Goal: Information Seeking & Learning: Learn about a topic

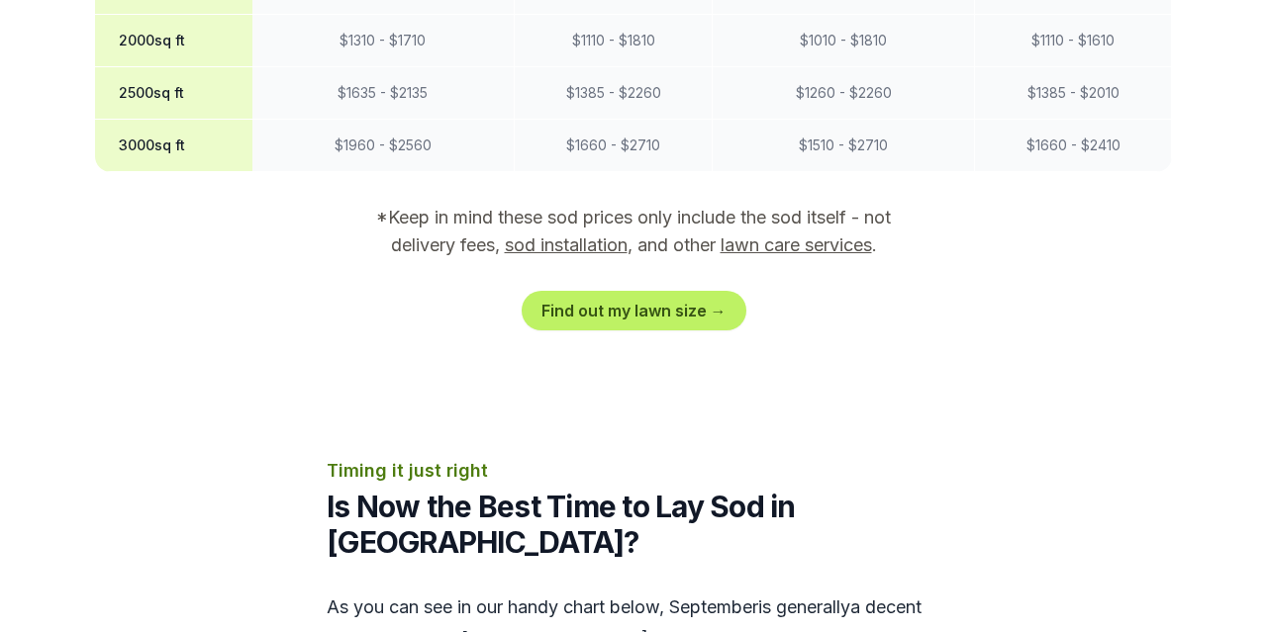
scroll to position [2051, 0]
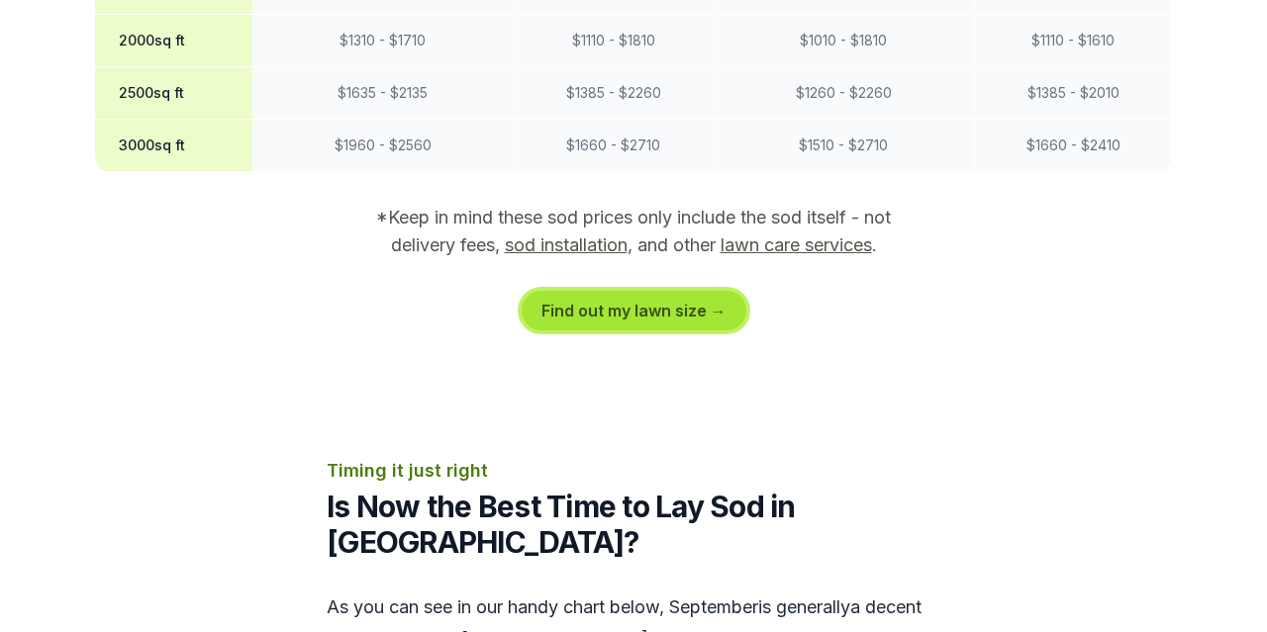
click at [651, 291] on link "Find out my lawn size →" at bounding box center [634, 311] width 225 height 40
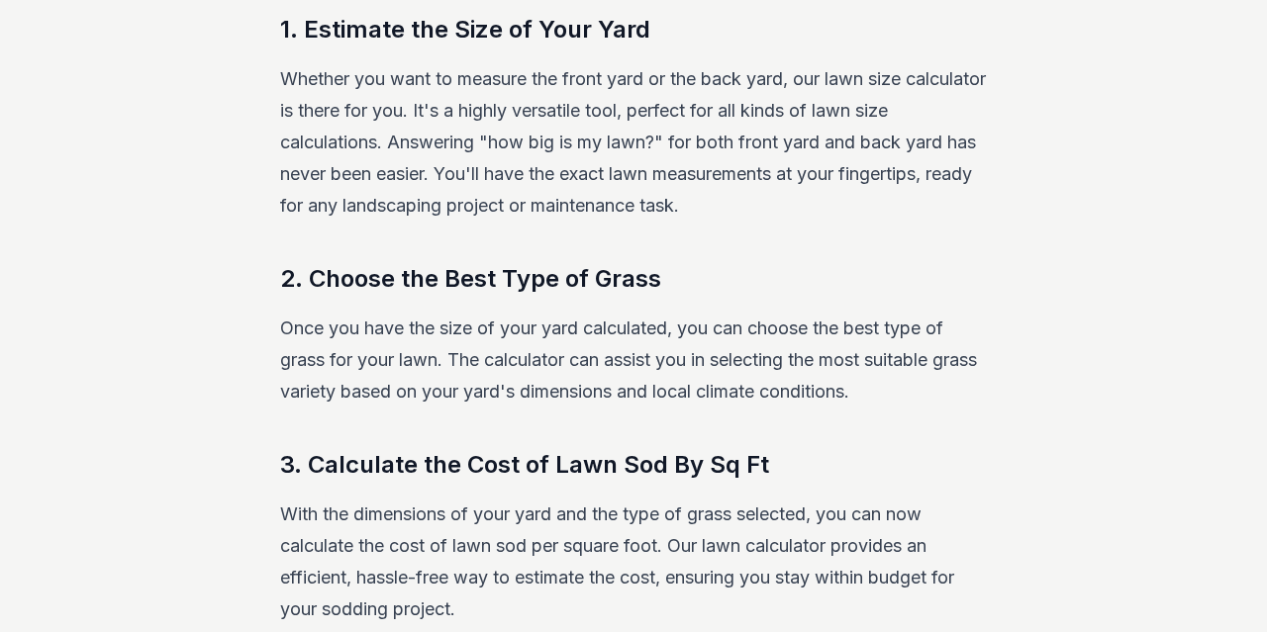
scroll to position [384, 0]
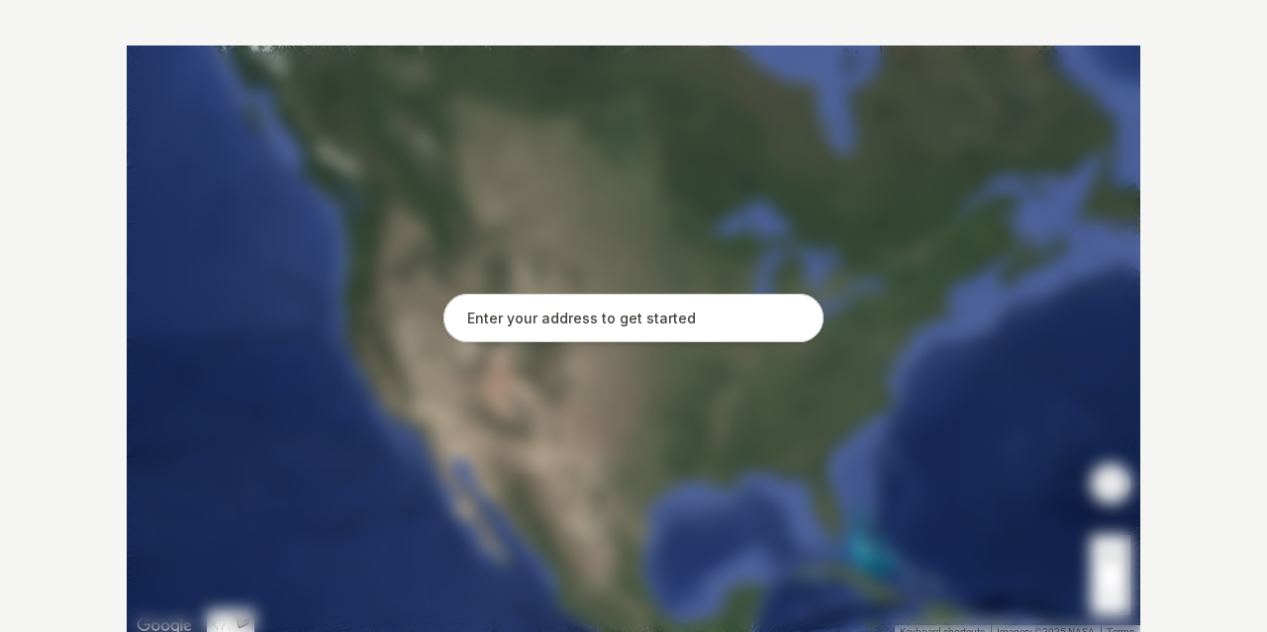
click at [626, 327] on input "text" at bounding box center [633, 318] width 380 height 49
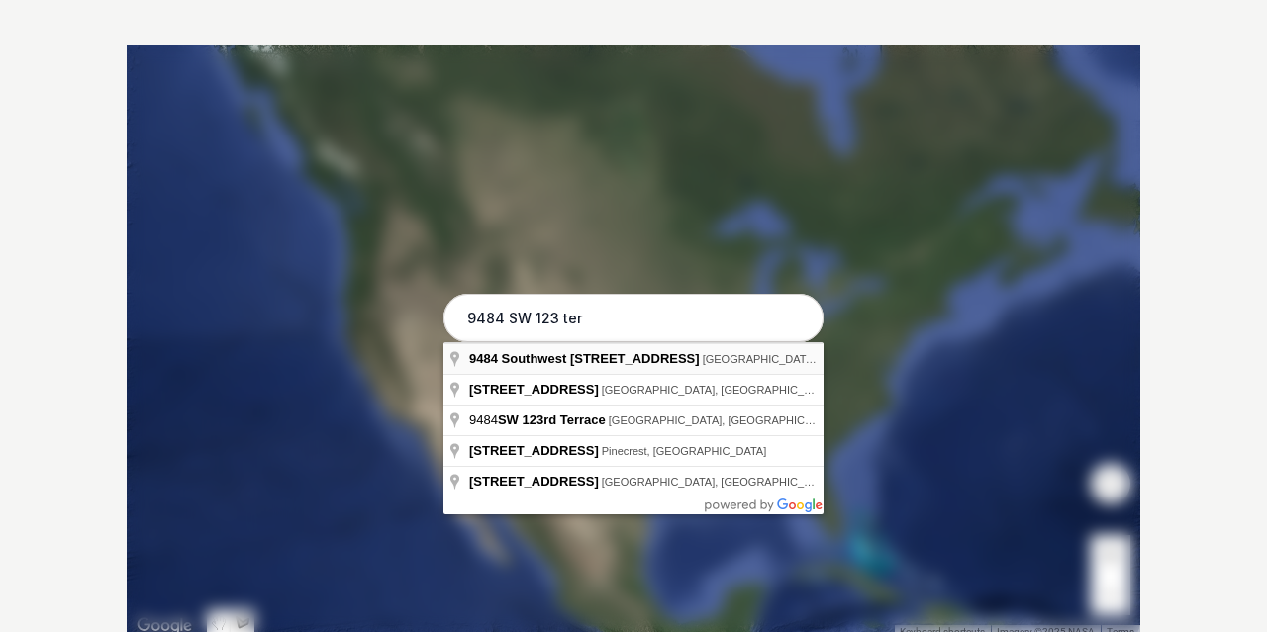
type input "9484 Southwest 123 Terrace, Miami, FL"
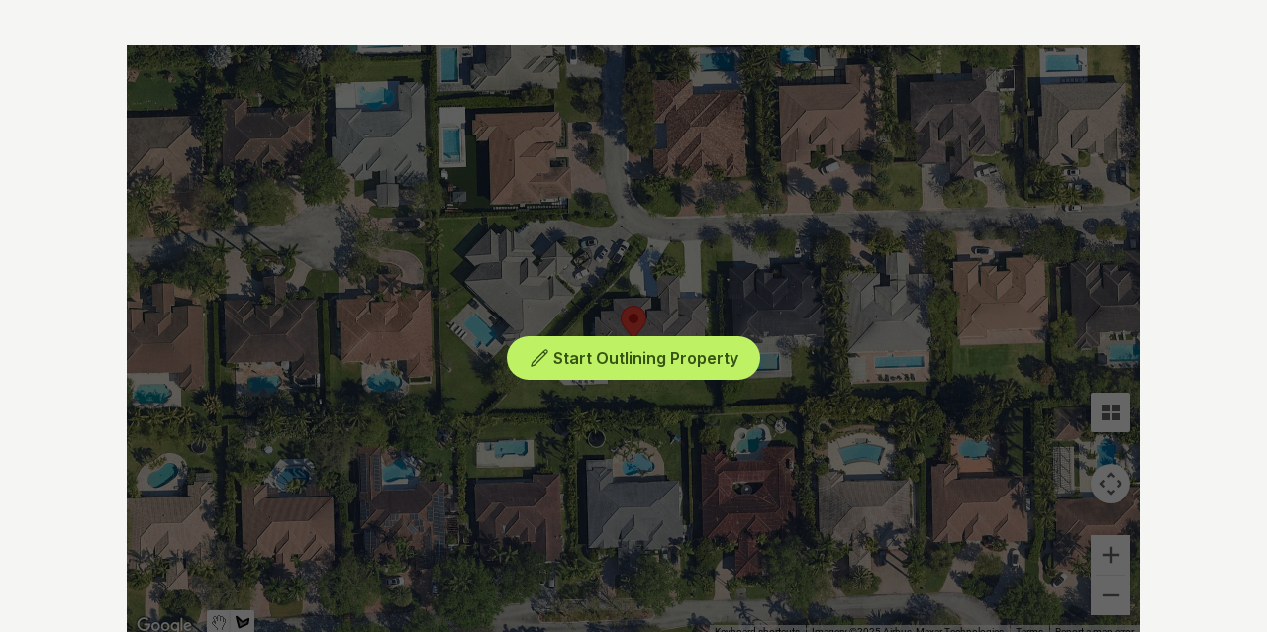
click at [713, 402] on div "Start Outlining Property" at bounding box center [634, 343] width 1014 height 594
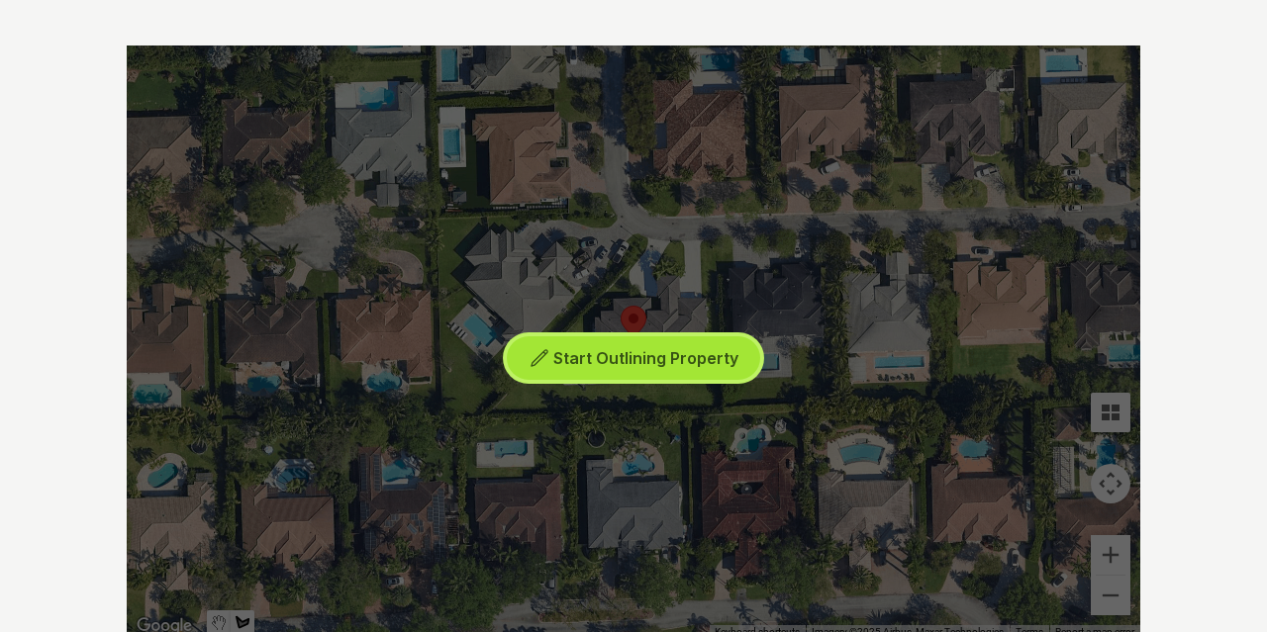
click at [672, 358] on span "Start Outlining Property" at bounding box center [645, 358] width 185 height 20
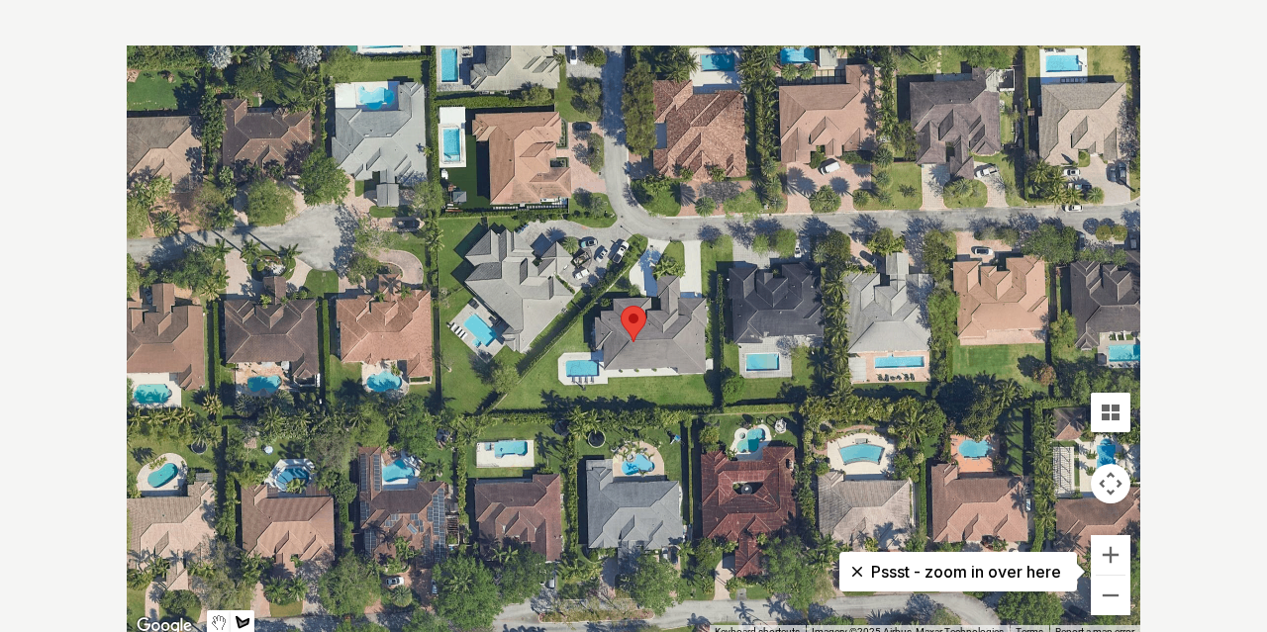
click at [718, 412] on div at bounding box center [634, 343] width 1014 height 594
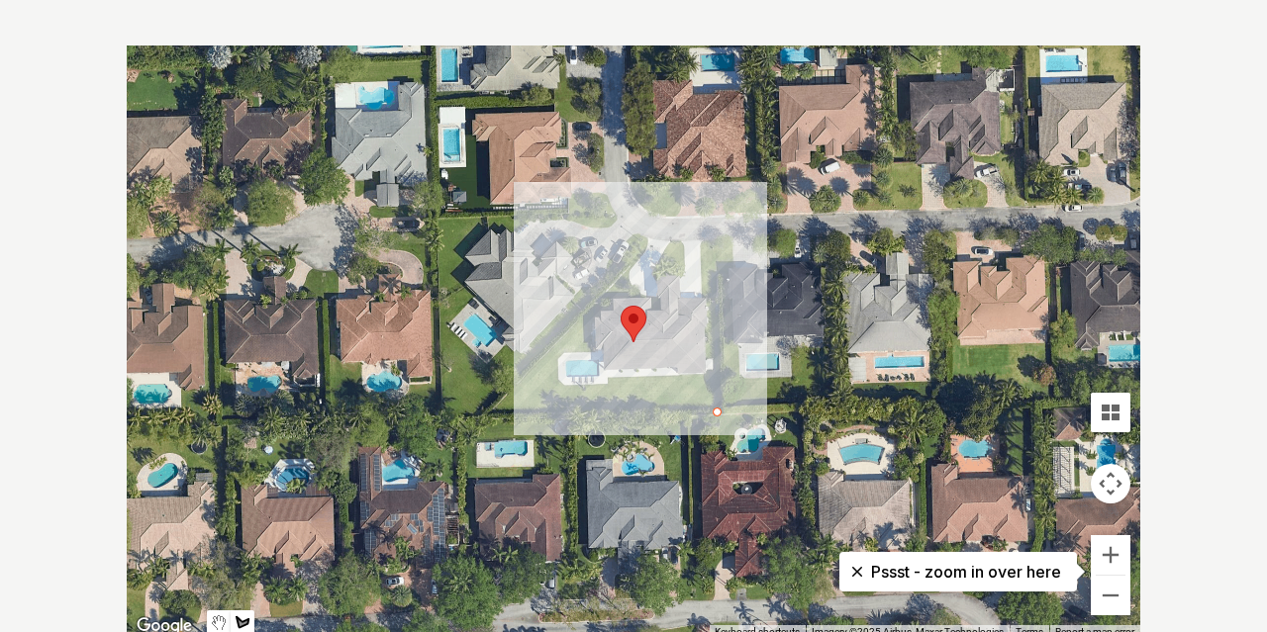
click at [716, 372] on div at bounding box center [634, 343] width 1014 height 594
click at [607, 377] on div at bounding box center [634, 343] width 1014 height 594
click at [607, 400] on div at bounding box center [634, 343] width 1014 height 594
click at [558, 399] on div at bounding box center [634, 343] width 1014 height 594
click at [558, 357] on div at bounding box center [634, 343] width 1014 height 594
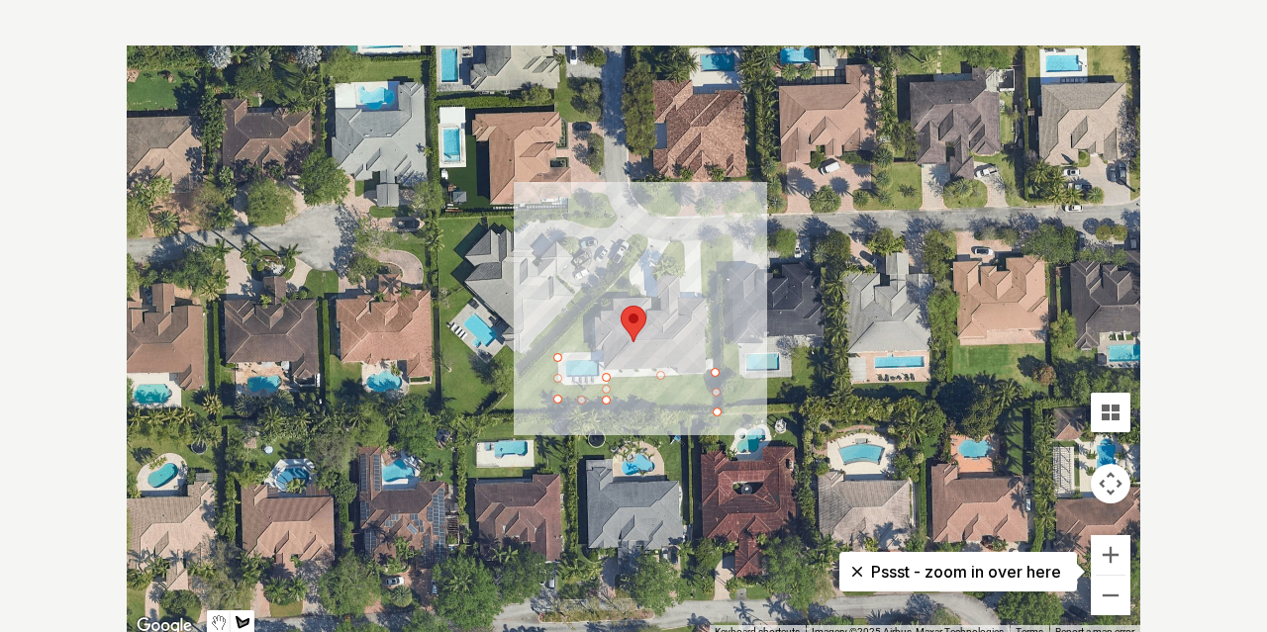
click at [568, 348] on div at bounding box center [634, 343] width 1014 height 594
click at [593, 348] on div at bounding box center [634, 343] width 1014 height 594
click at [591, 303] on div at bounding box center [634, 343] width 1014 height 594
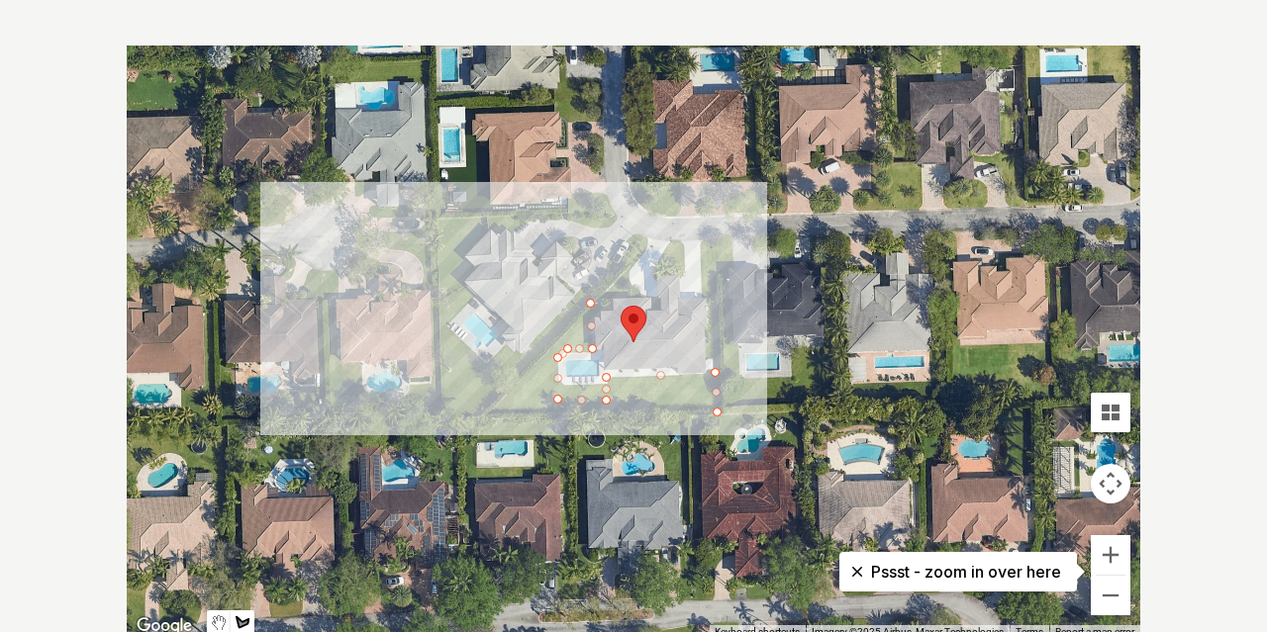
click at [485, 415] on div at bounding box center [634, 343] width 1014 height 594
click at [714, 412] on div at bounding box center [634, 343] width 1014 height 594
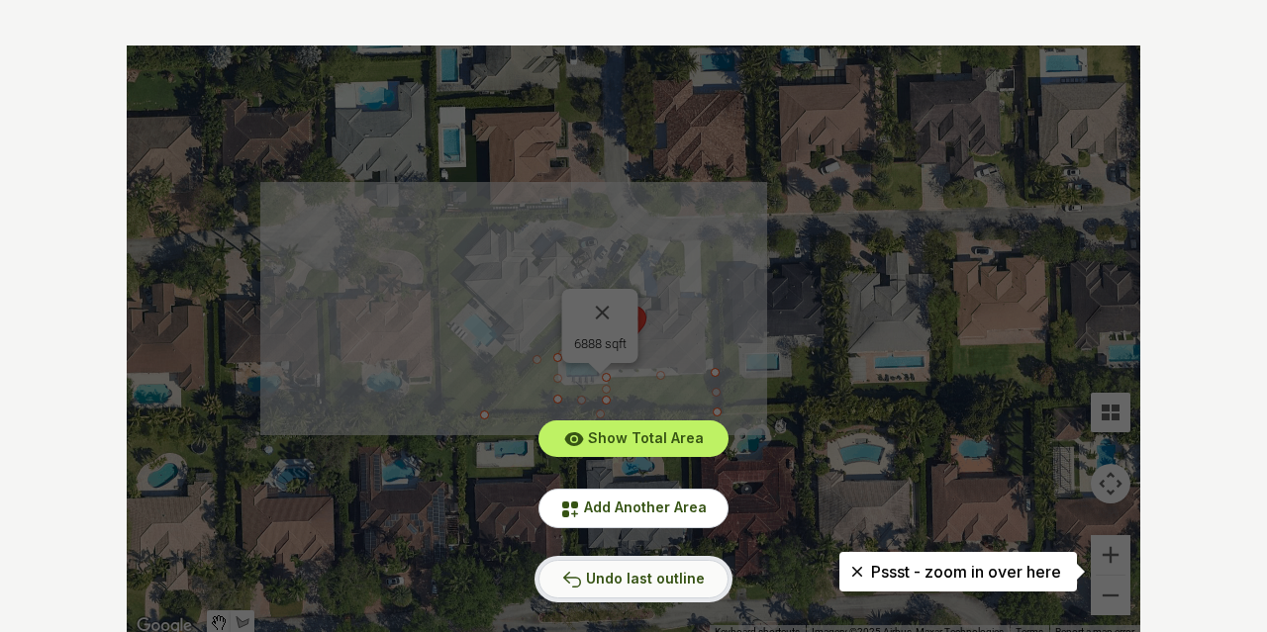
click at [630, 576] on span "Undo last outline" at bounding box center [645, 578] width 119 height 17
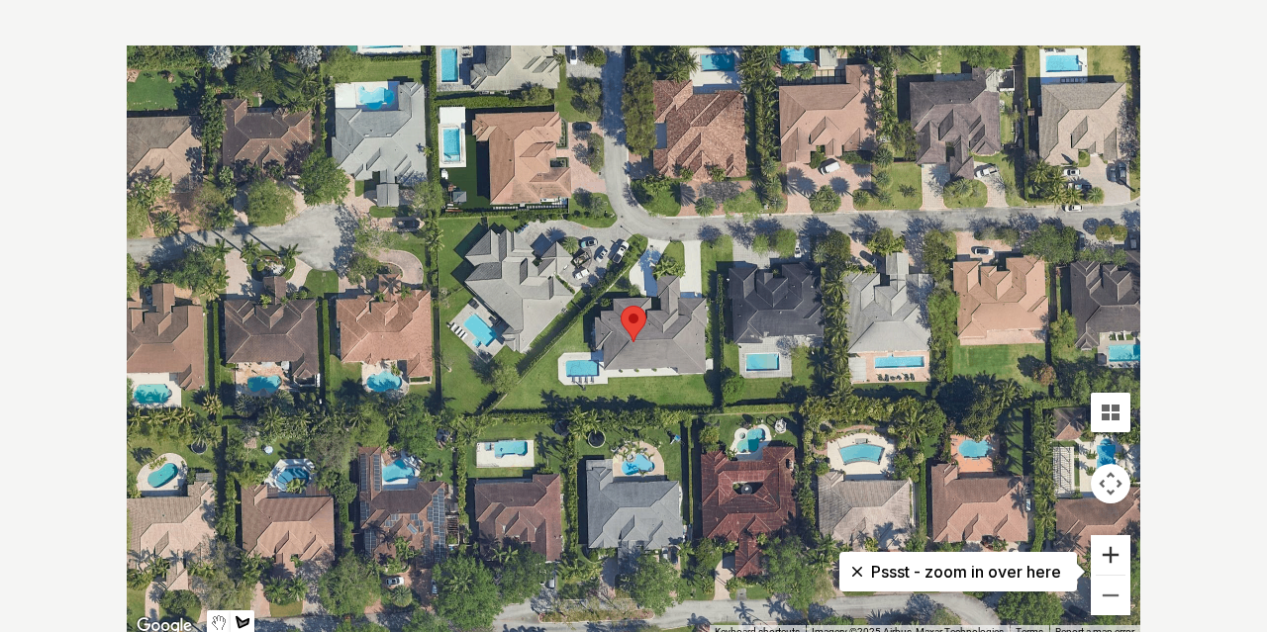
click at [1113, 556] on button "Zoom in" at bounding box center [1111, 555] width 40 height 40
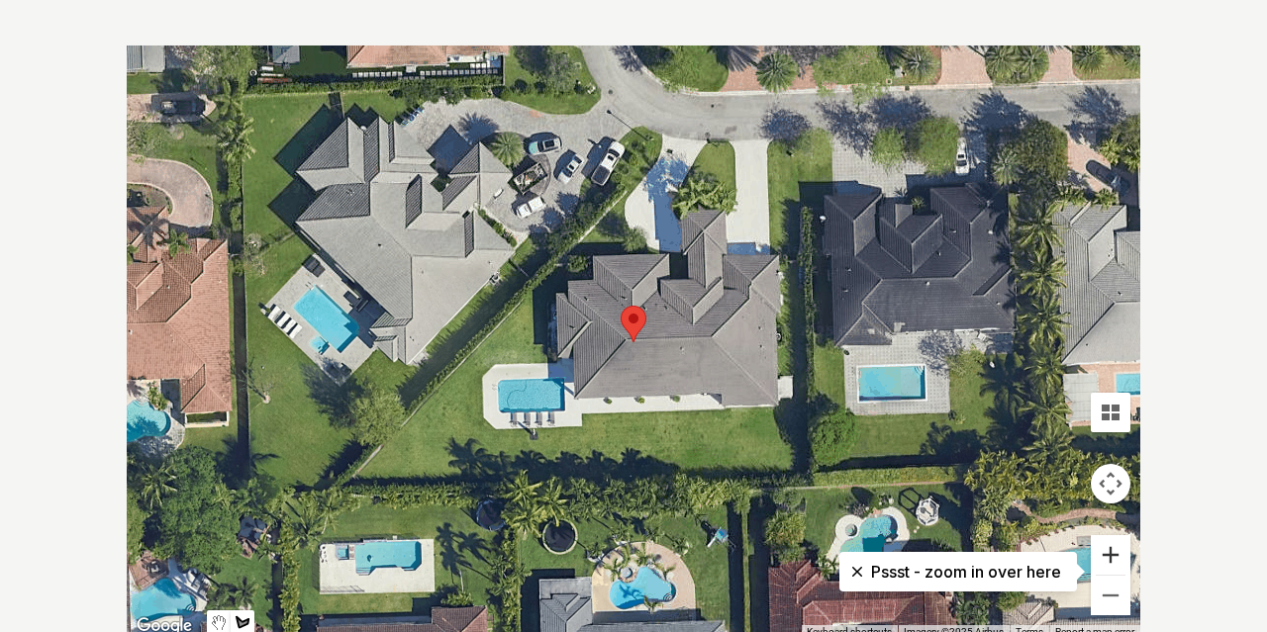
click at [1113, 556] on button "Zoom in" at bounding box center [1111, 555] width 40 height 40
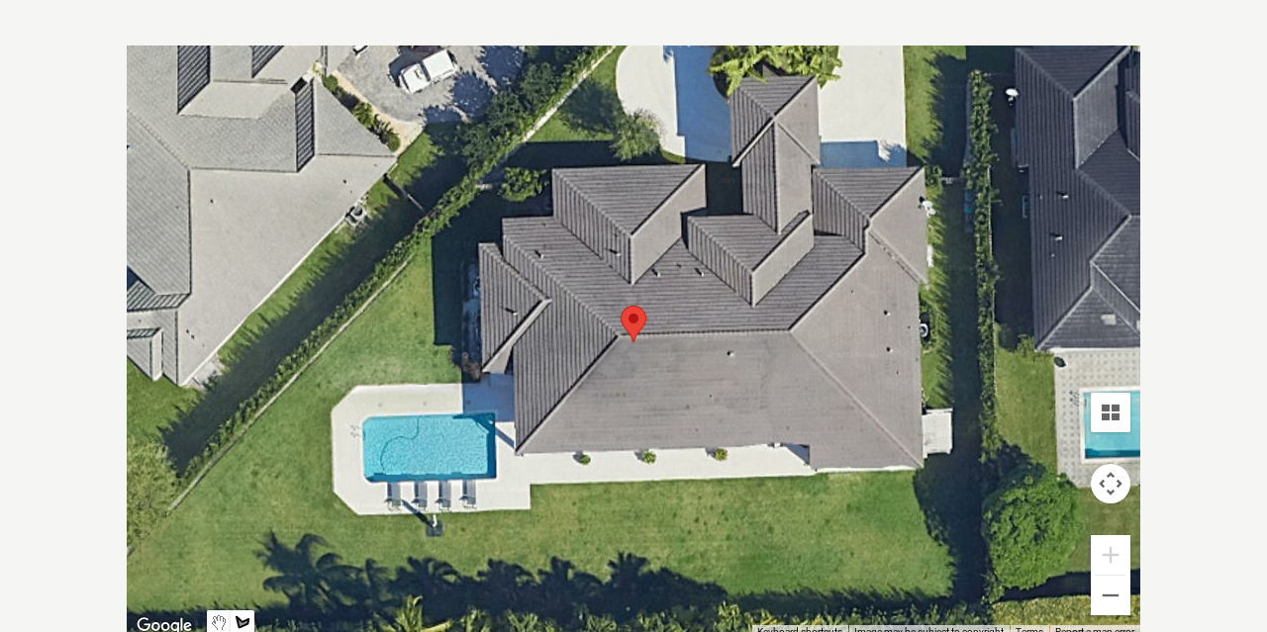
click at [1111, 488] on button "Map camera controls" at bounding box center [1111, 484] width 40 height 40
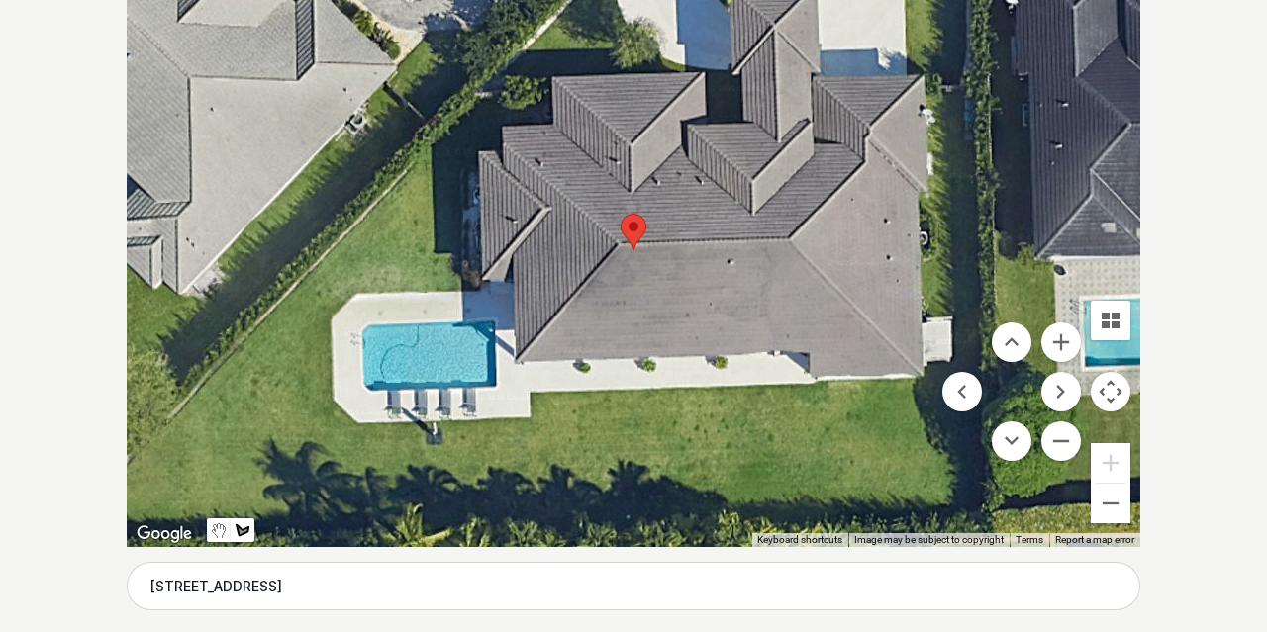
scroll to position [474, 0]
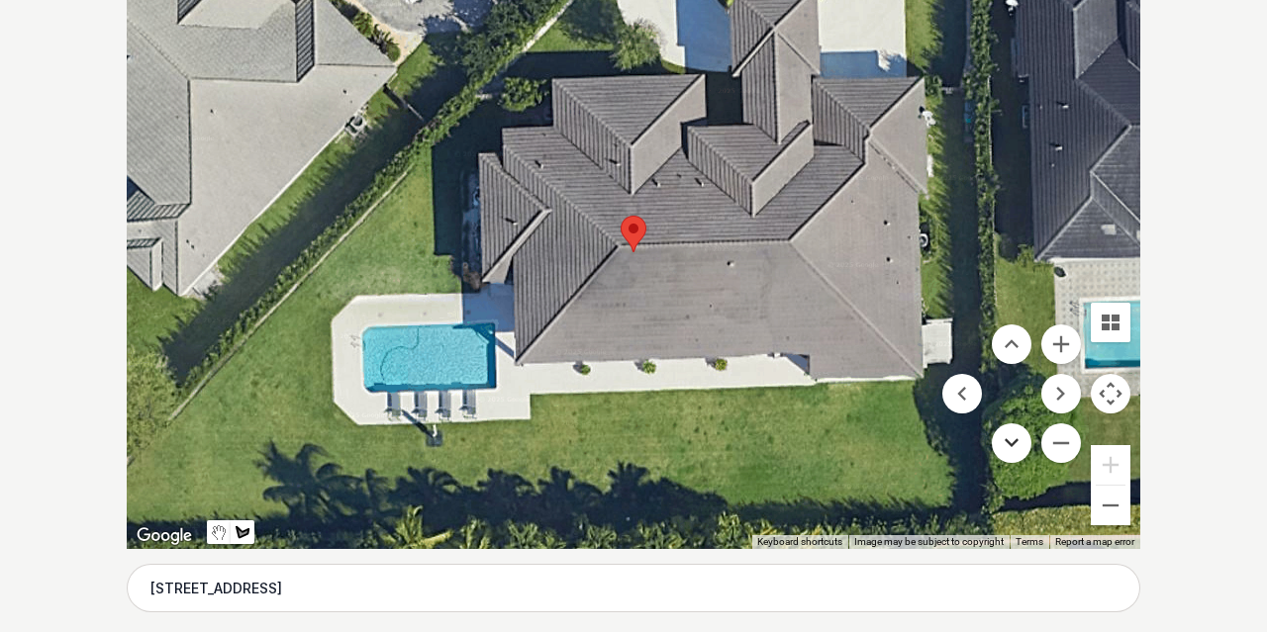
click at [1006, 439] on button "Move down" at bounding box center [1012, 444] width 40 height 40
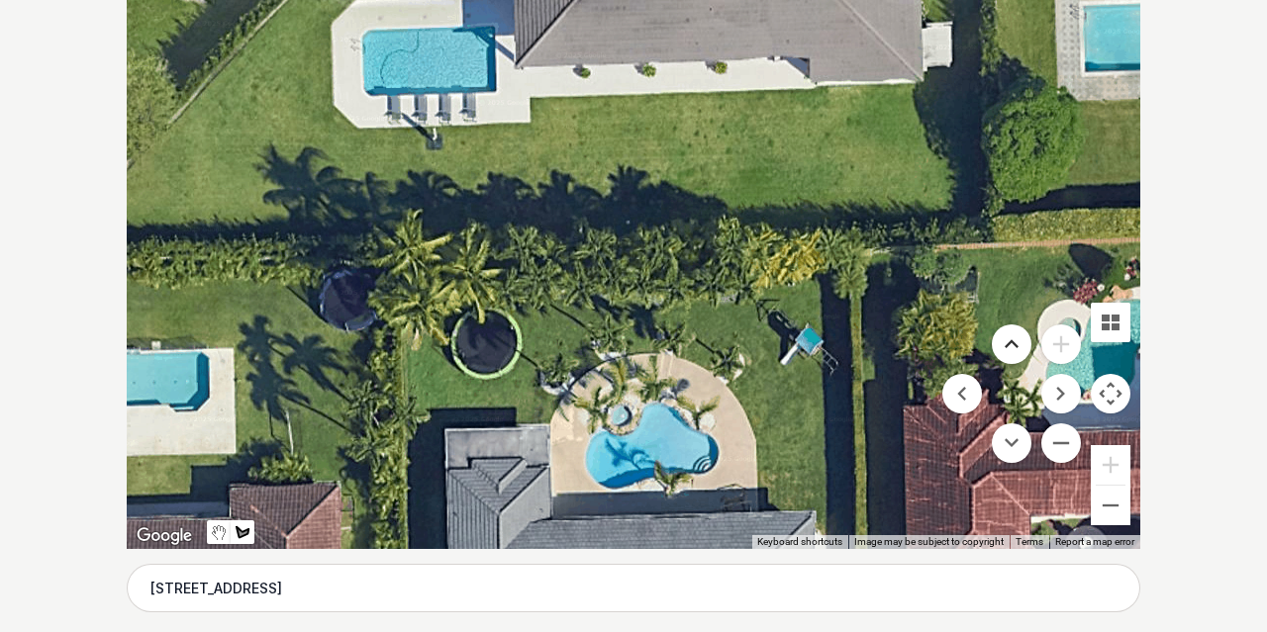
click at [1014, 343] on button "Move up" at bounding box center [1012, 345] width 40 height 40
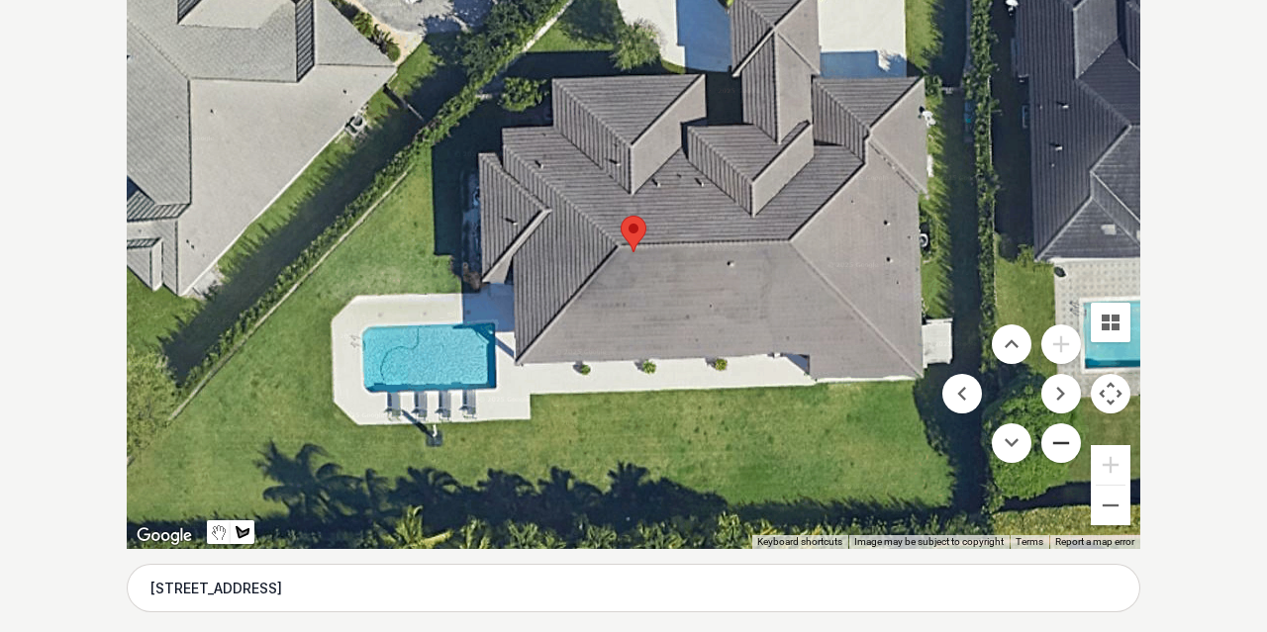
click at [1060, 439] on button "Zoom out" at bounding box center [1061, 444] width 40 height 40
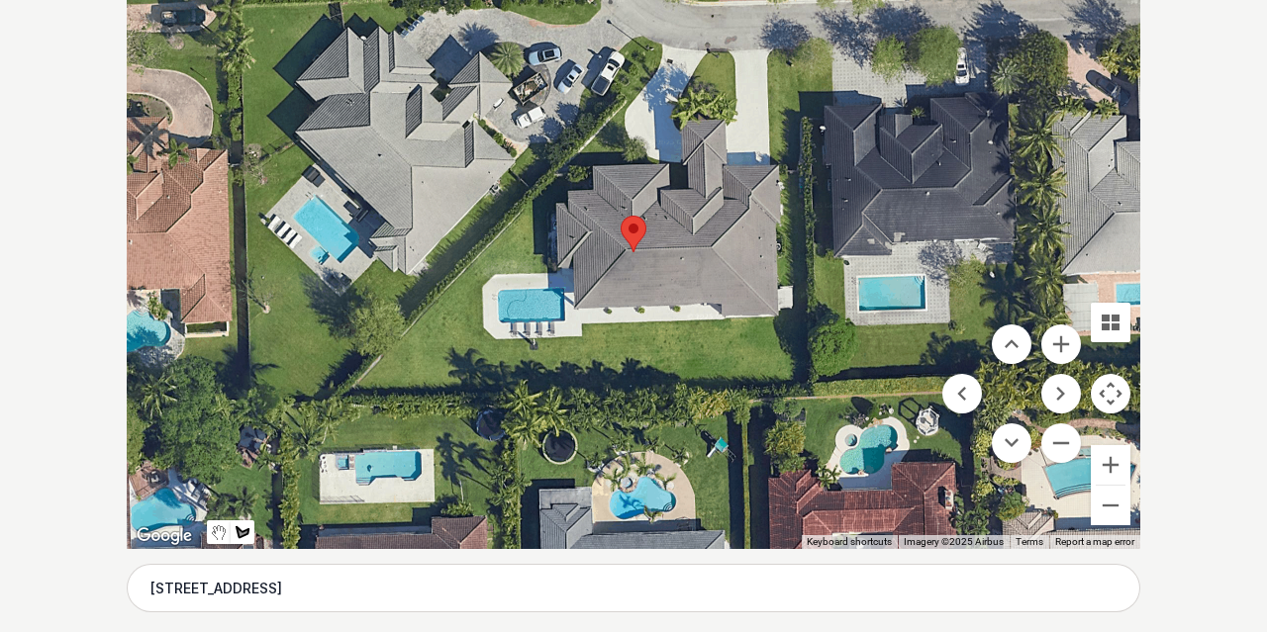
click at [809, 307] on div at bounding box center [634, 252] width 1014 height 594
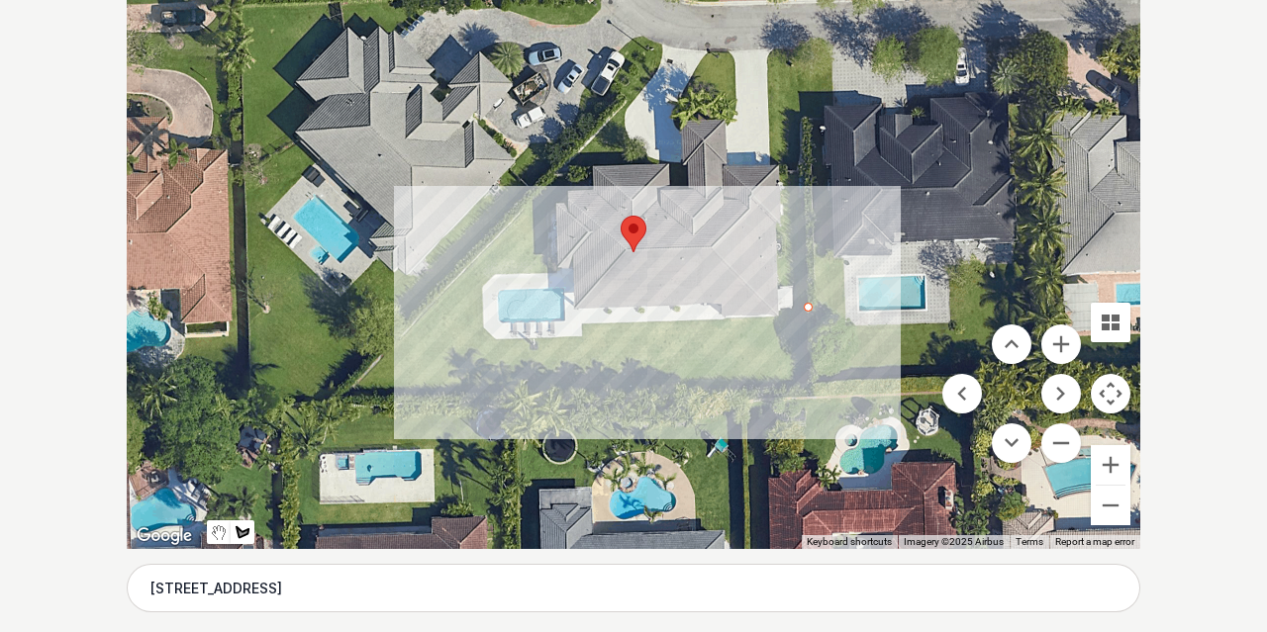
click at [577, 313] on div at bounding box center [634, 252] width 1014 height 594
click at [577, 340] on div at bounding box center [634, 252] width 1014 height 594
click at [484, 342] on div at bounding box center [634, 252] width 1014 height 594
click at [480, 280] on div at bounding box center [634, 252] width 1014 height 594
click at [497, 267] on div at bounding box center [634, 252] width 1014 height 594
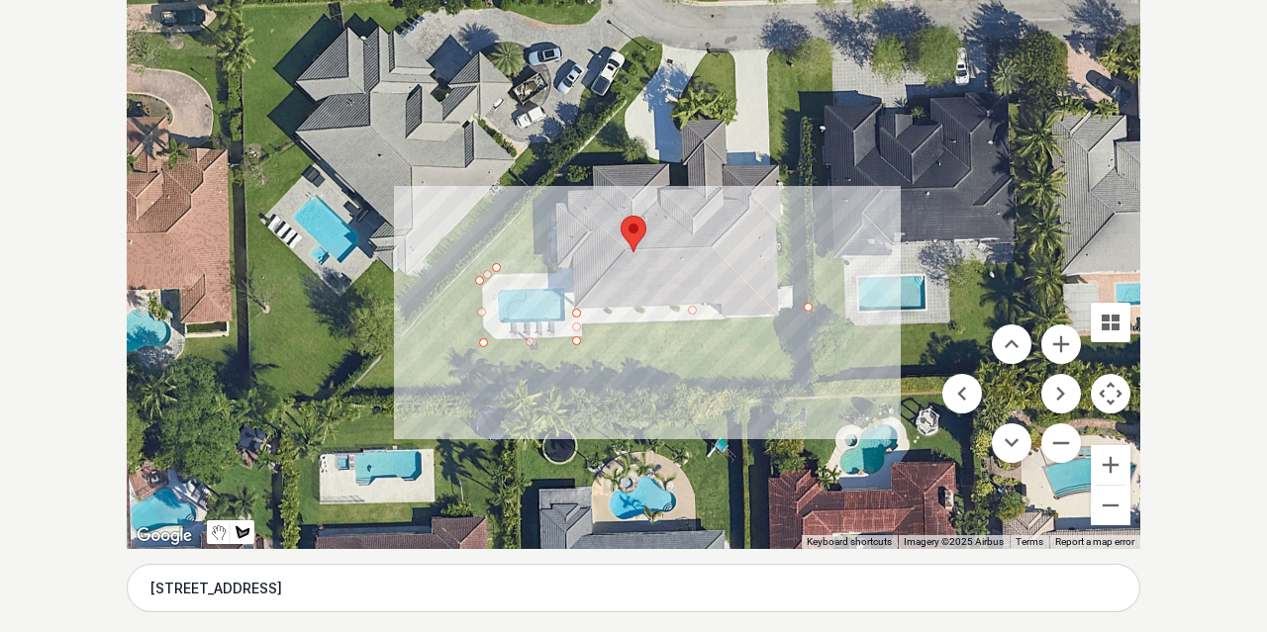
click at [560, 269] on div at bounding box center [634, 252] width 1014 height 594
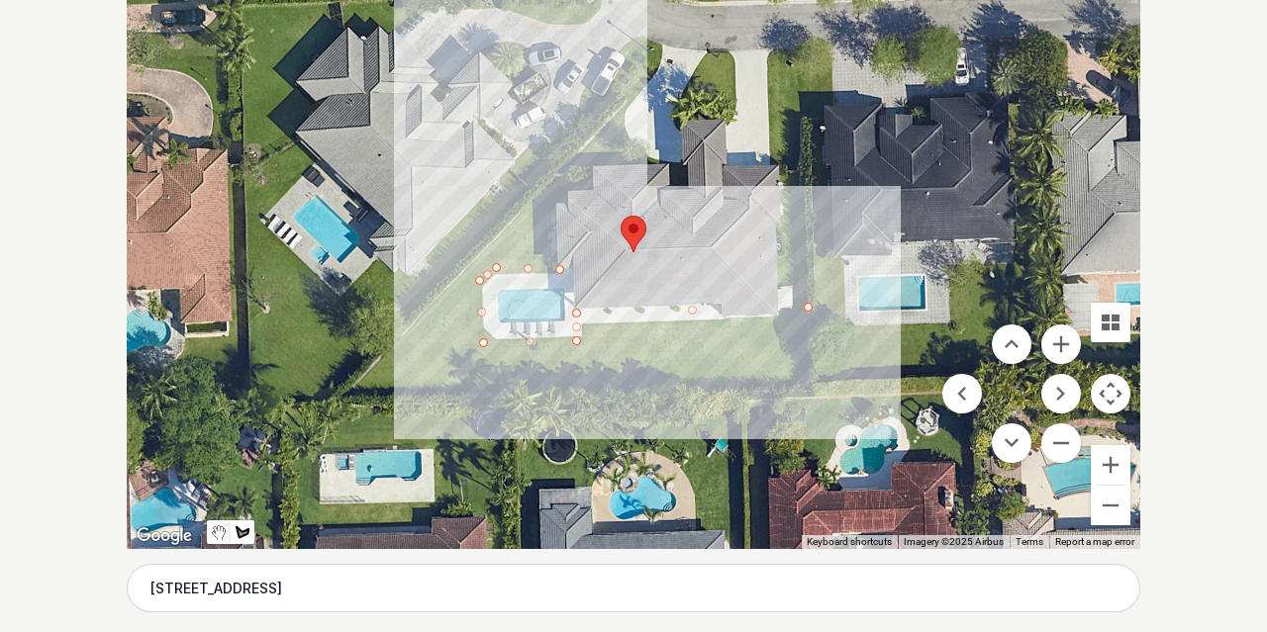
click at [559, 170] on div at bounding box center [634, 252] width 1014 height 594
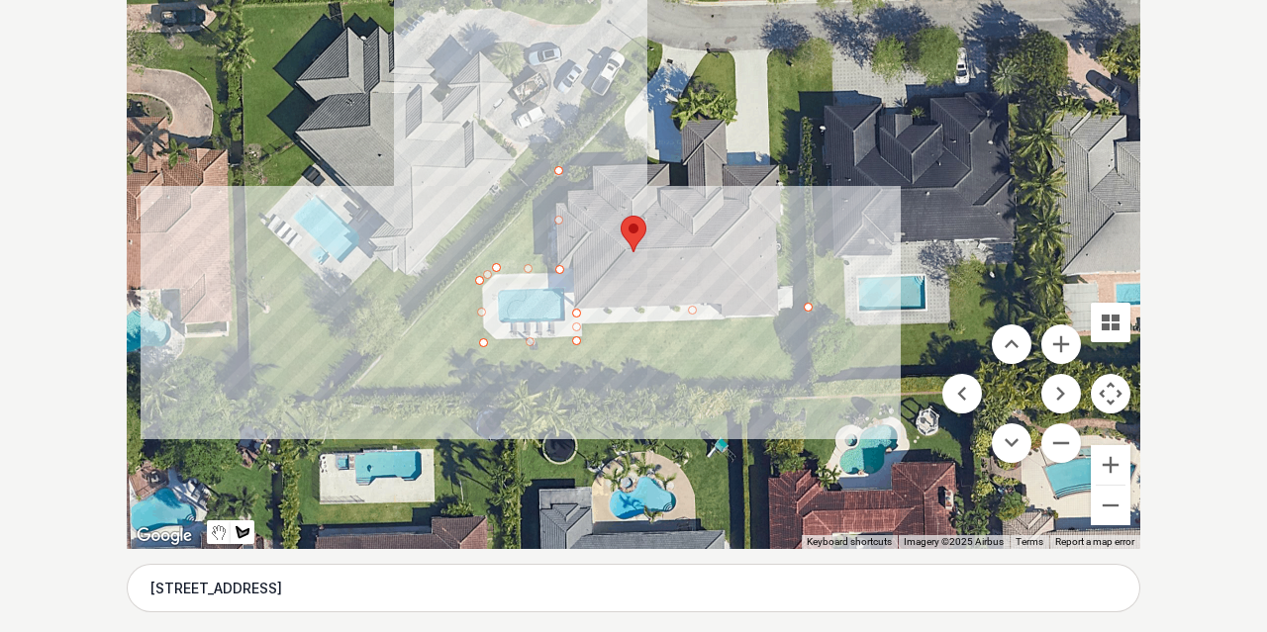
click at [320, 412] on div at bounding box center [634, 252] width 1014 height 594
click at [814, 396] on div at bounding box center [634, 252] width 1014 height 594
click at [811, 308] on div at bounding box center [634, 252] width 1014 height 594
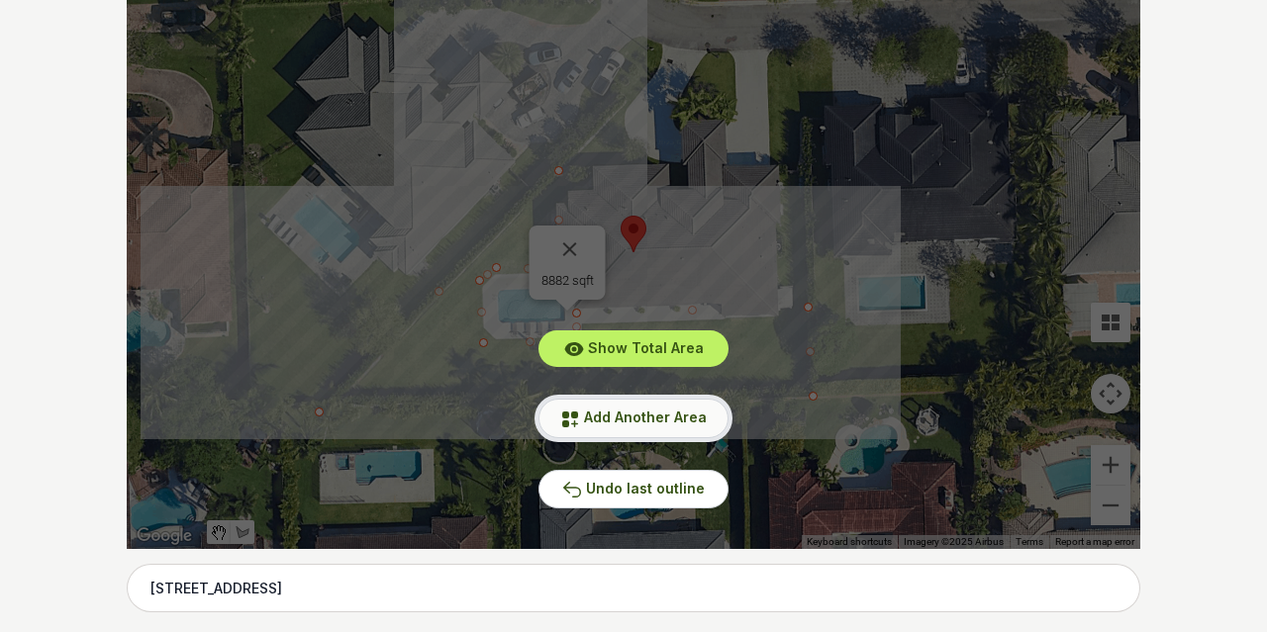
click at [675, 423] on span "Add Another Area" at bounding box center [645, 417] width 123 height 17
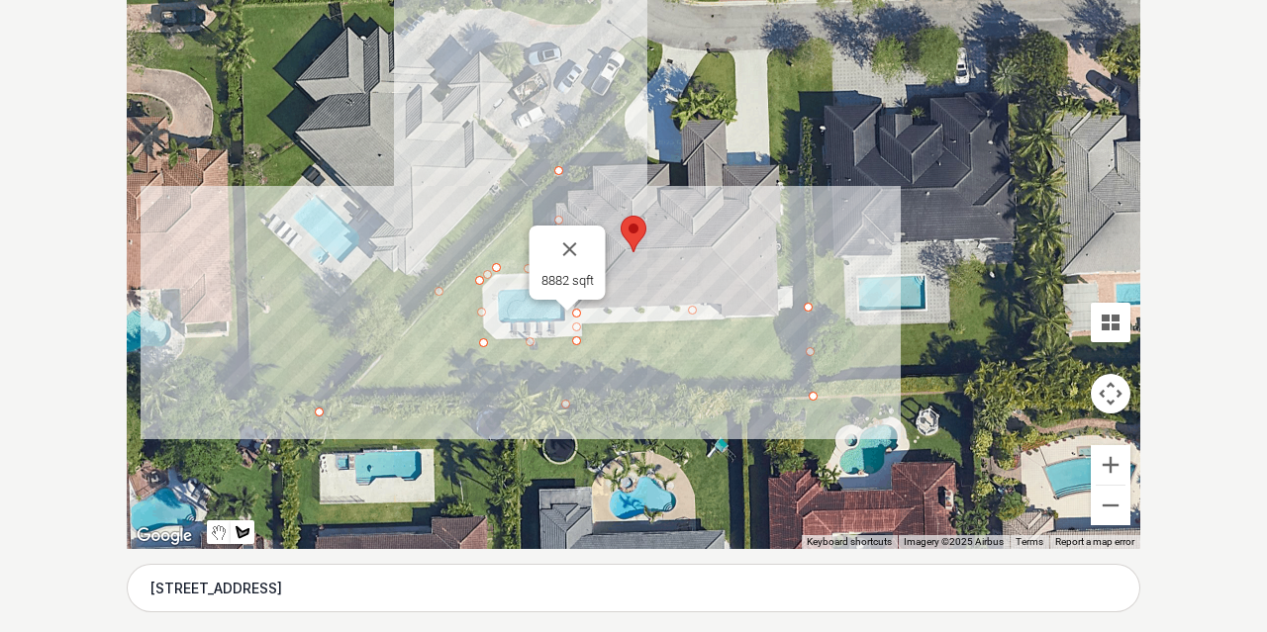
click at [775, 169] on div at bounding box center [634, 252] width 1014 height 594
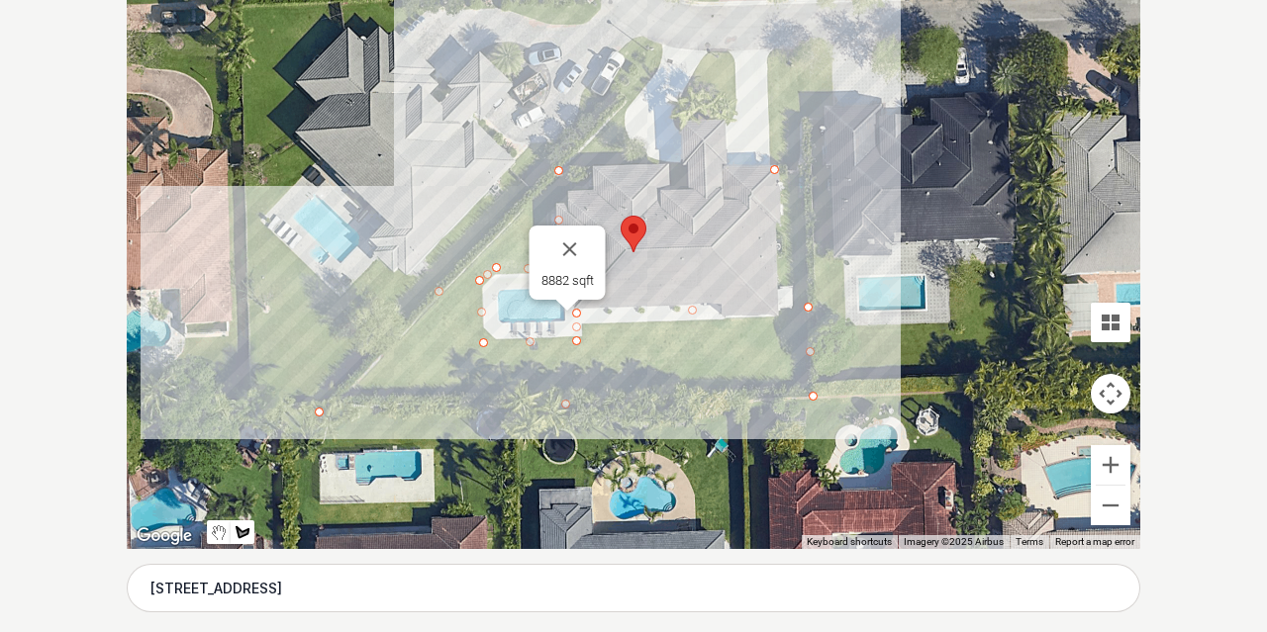
click at [805, 173] on div at bounding box center [634, 252] width 1014 height 594
click at [811, 309] on div at bounding box center [634, 252] width 1014 height 594
click at [776, 309] on div at bounding box center [634, 252] width 1014 height 594
click at [774, 170] on div at bounding box center [634, 252] width 1014 height 594
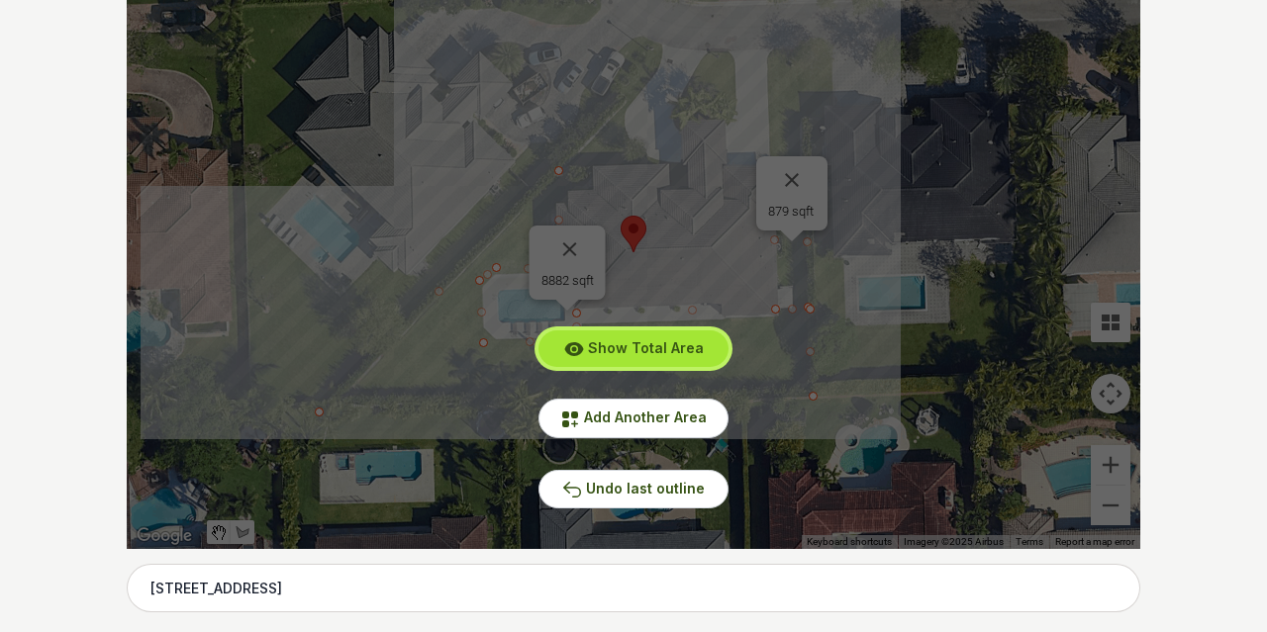
click at [639, 346] on span "Show Total Area" at bounding box center [646, 347] width 116 height 17
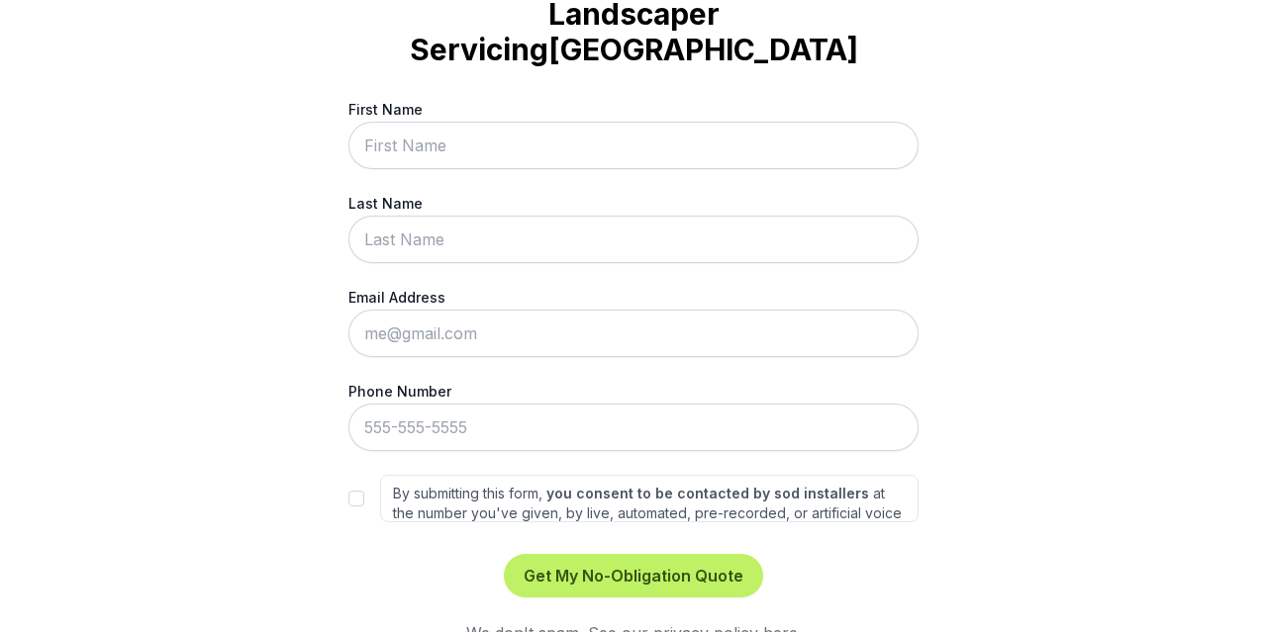
scroll to position [0, 0]
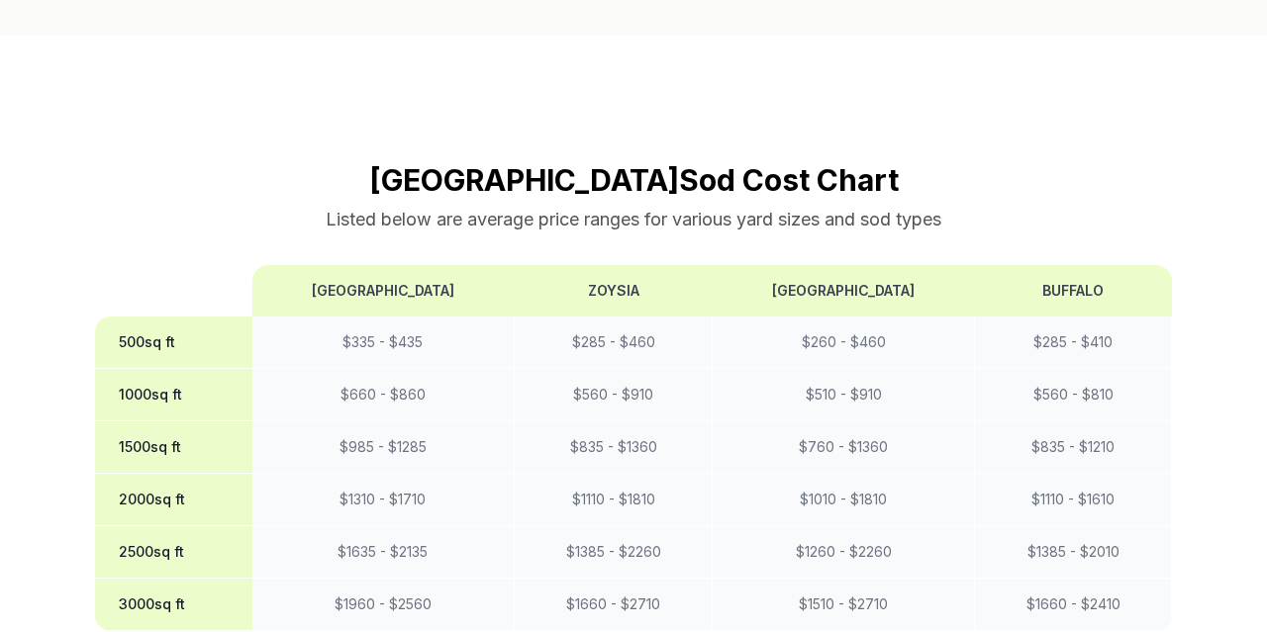
scroll to position [1593, 0]
click at [623, 578] on td "$ 1660 - $ 2710" at bounding box center [614, 604] width 198 height 52
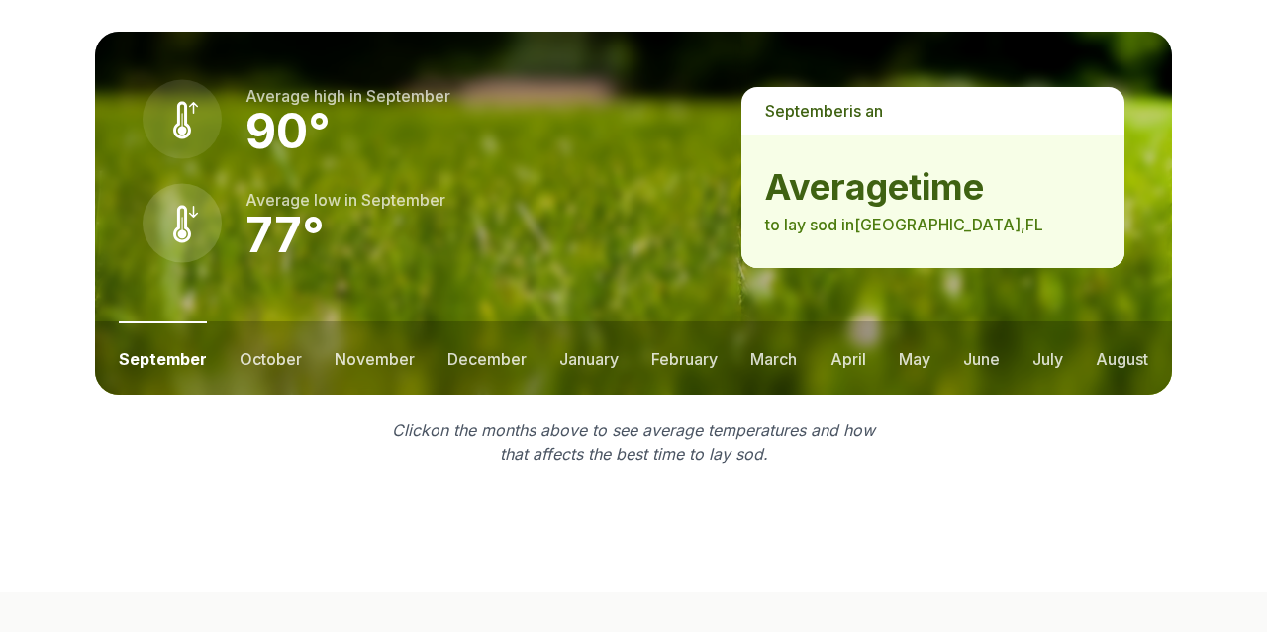
scroll to position [2833, 0]
click at [989, 328] on button "june" at bounding box center [981, 358] width 37 height 73
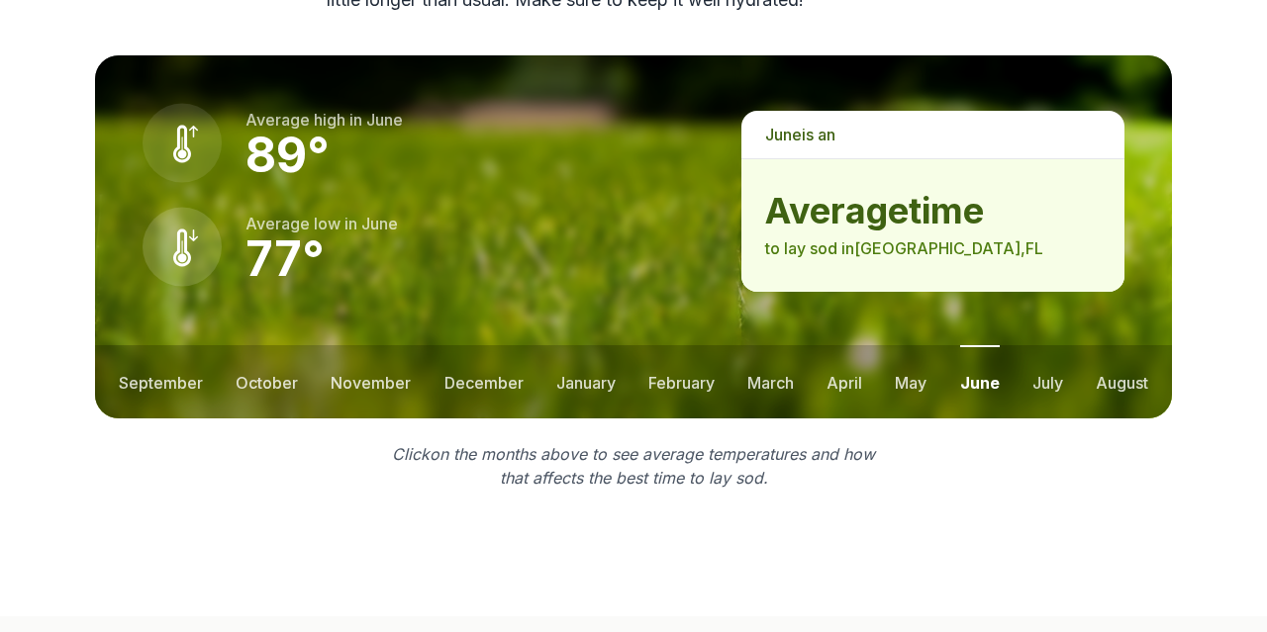
scroll to position [2804, 0]
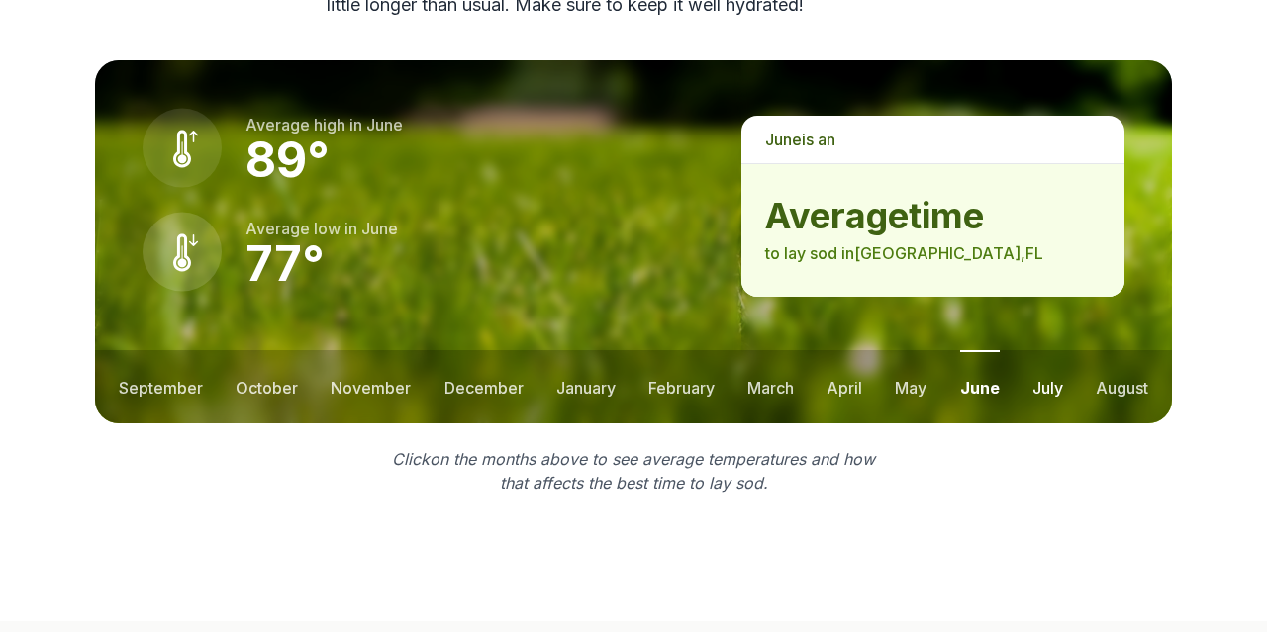
click at [1049, 350] on button "july" at bounding box center [1047, 386] width 31 height 73
click at [1116, 351] on button "august" at bounding box center [1122, 386] width 52 height 73
click at [387, 350] on button "november" at bounding box center [371, 386] width 80 height 73
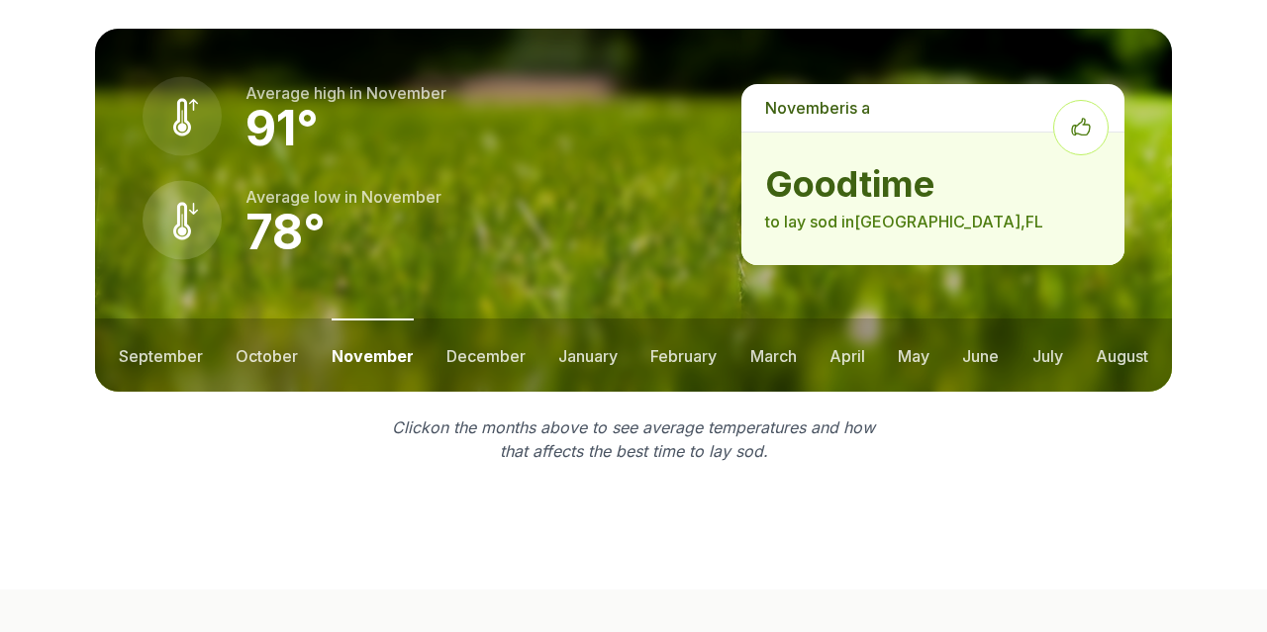
scroll to position [2772, 0]
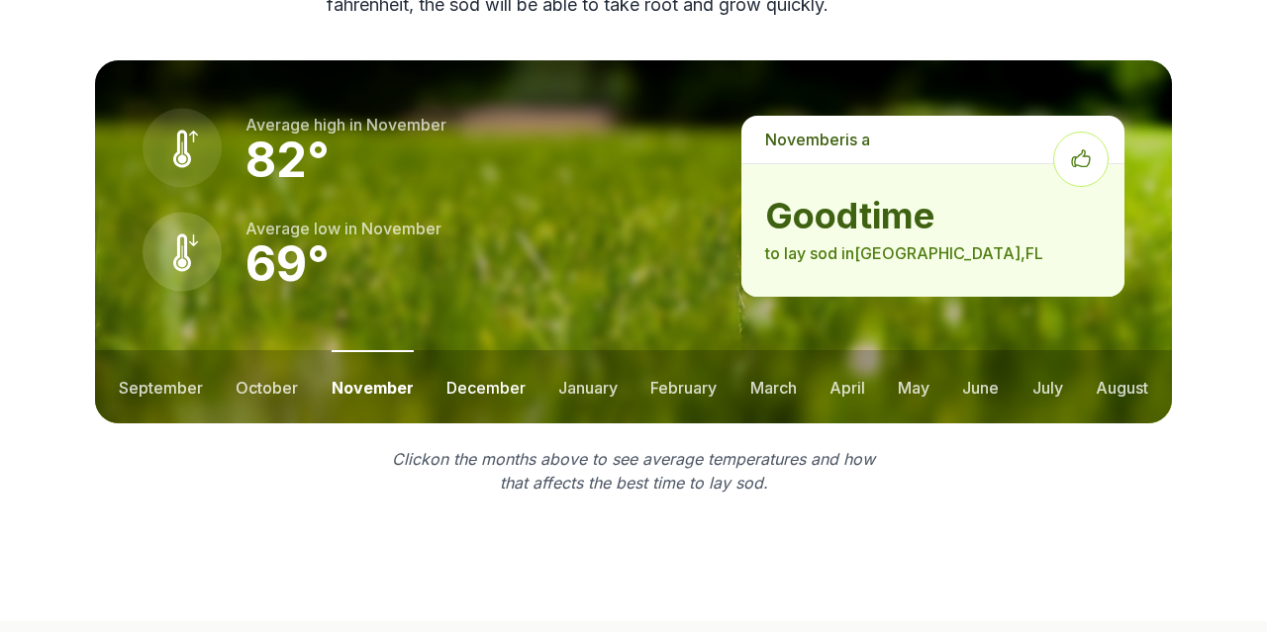
click at [460, 350] on button "december" at bounding box center [485, 386] width 79 height 73
click at [559, 358] on button "january" at bounding box center [588, 386] width 59 height 73
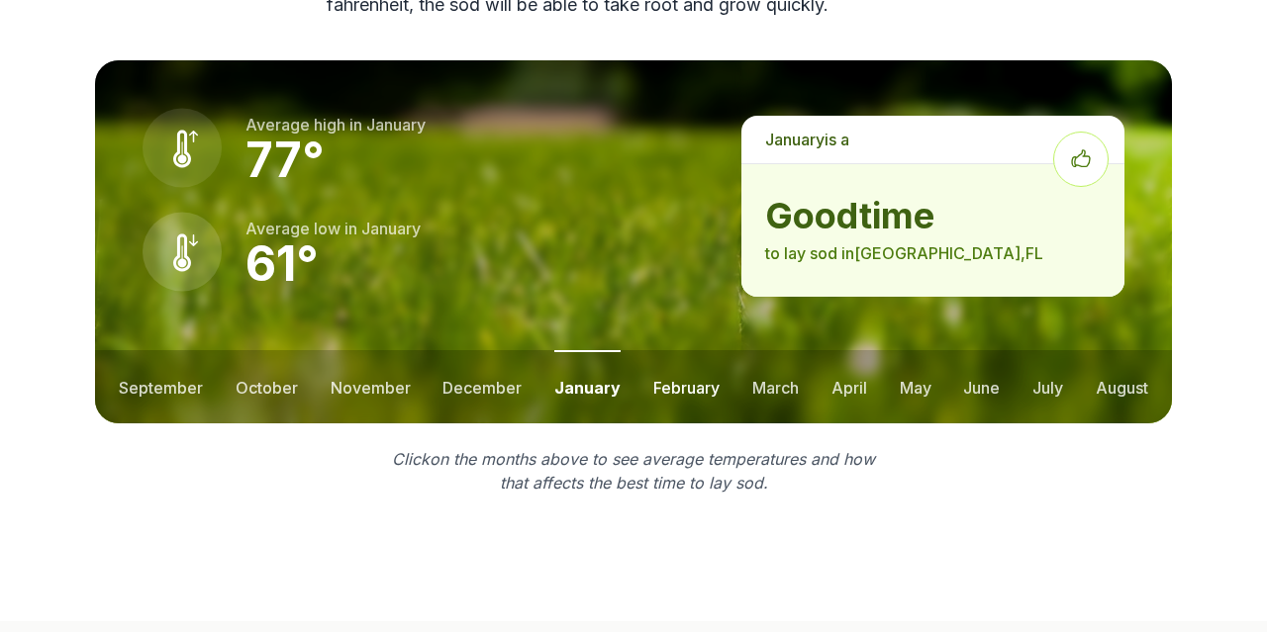
click at [673, 353] on button "february" at bounding box center [686, 386] width 66 height 73
click at [775, 351] on button "march" at bounding box center [774, 386] width 47 height 73
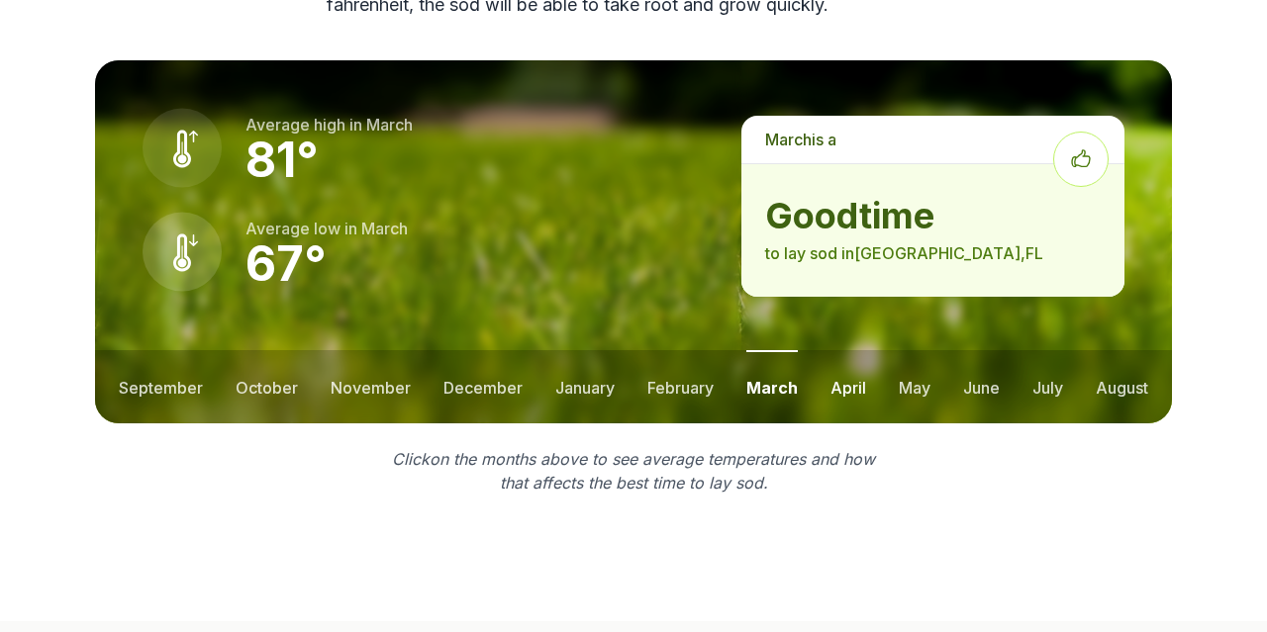
click at [847, 353] on button "april" at bounding box center [848, 386] width 36 height 73
click at [910, 355] on button "may" at bounding box center [914, 386] width 32 height 73
click at [159, 353] on button "september" at bounding box center [161, 386] width 84 height 73
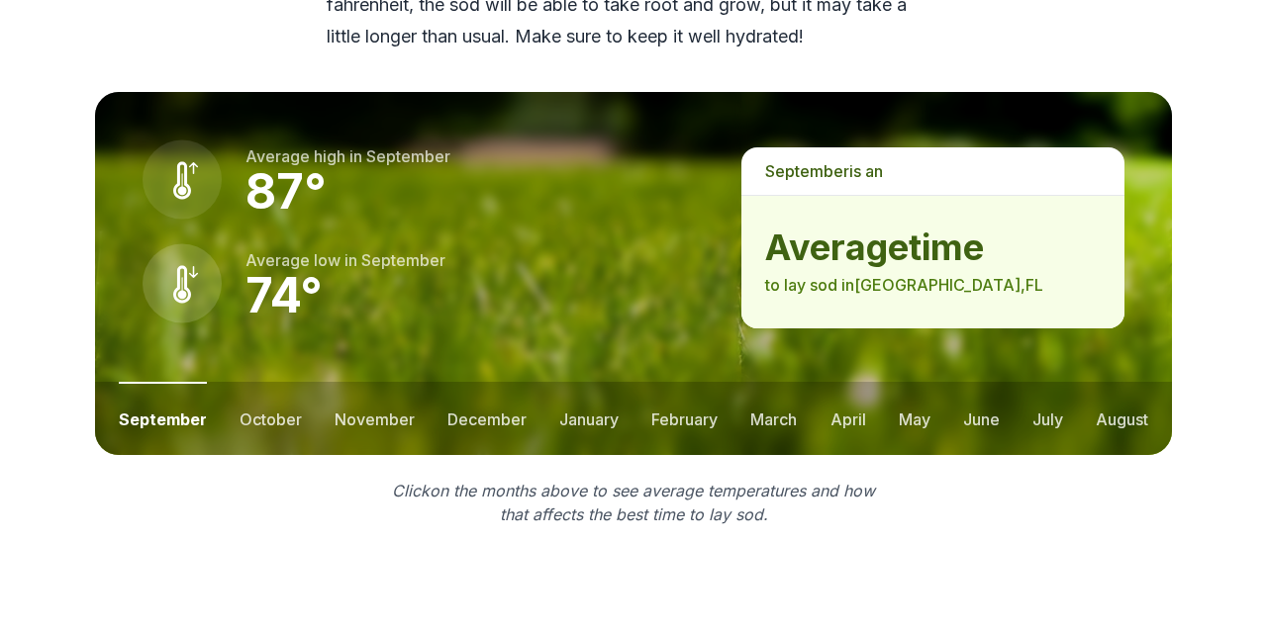
scroll to position [2804, 0]
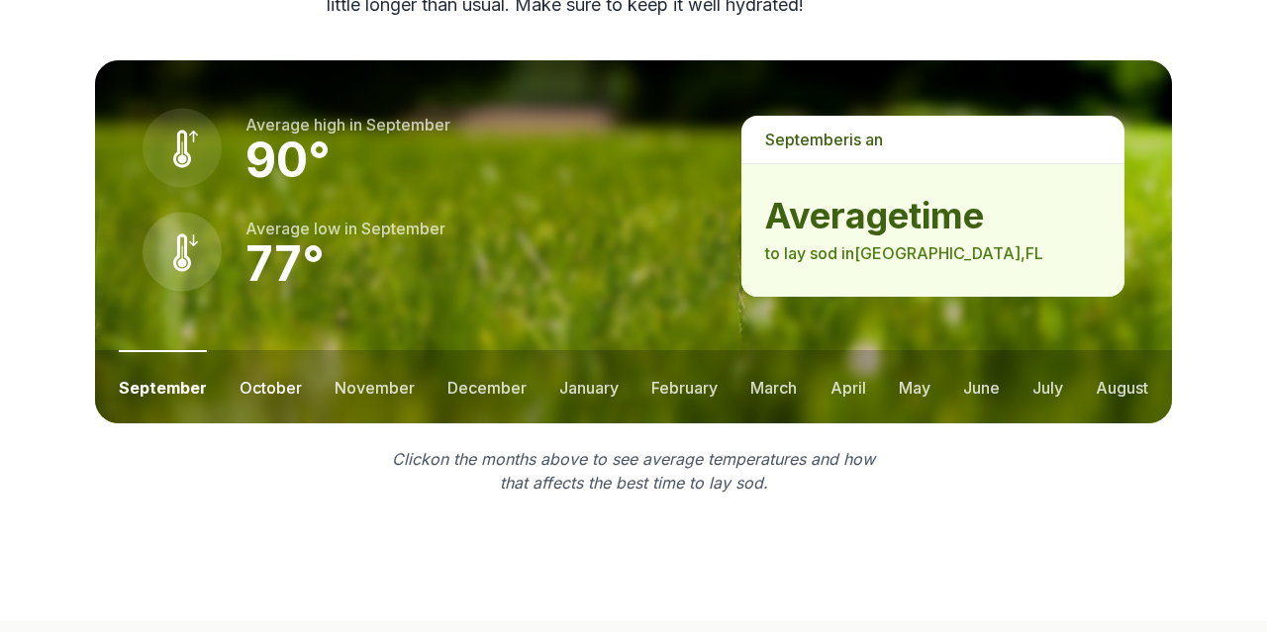
click at [266, 350] on button "october" at bounding box center [271, 386] width 62 height 73
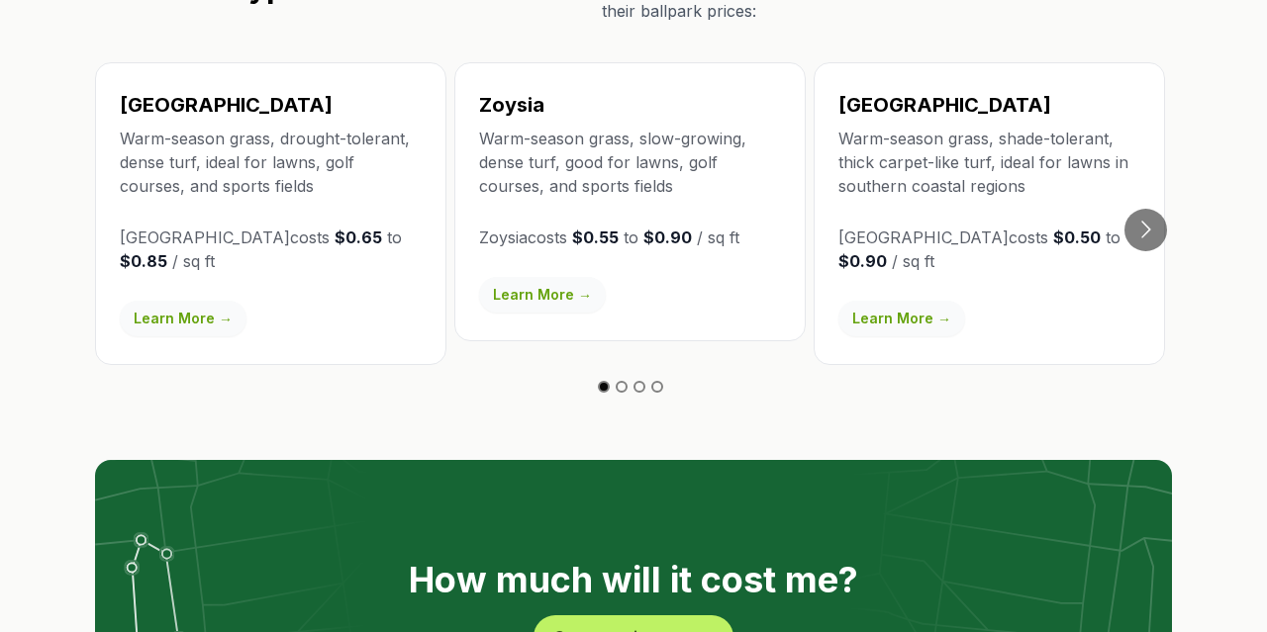
scroll to position [3565, 0]
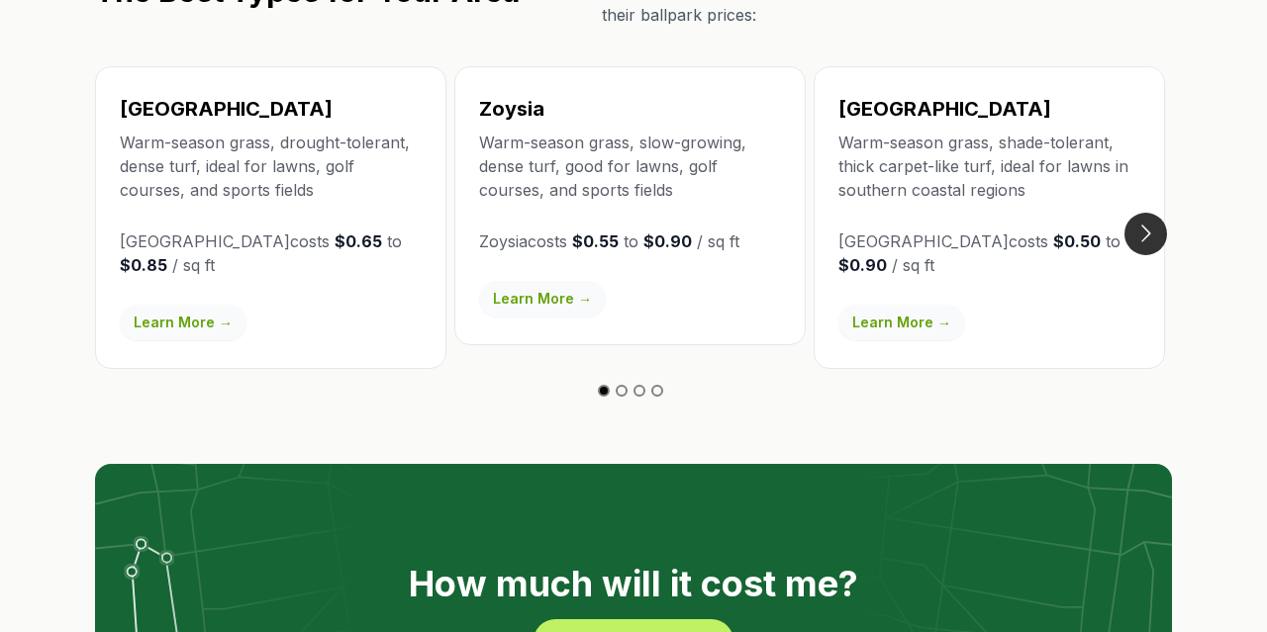
click at [1147, 213] on button "Go to next slide" at bounding box center [1145, 234] width 43 height 43
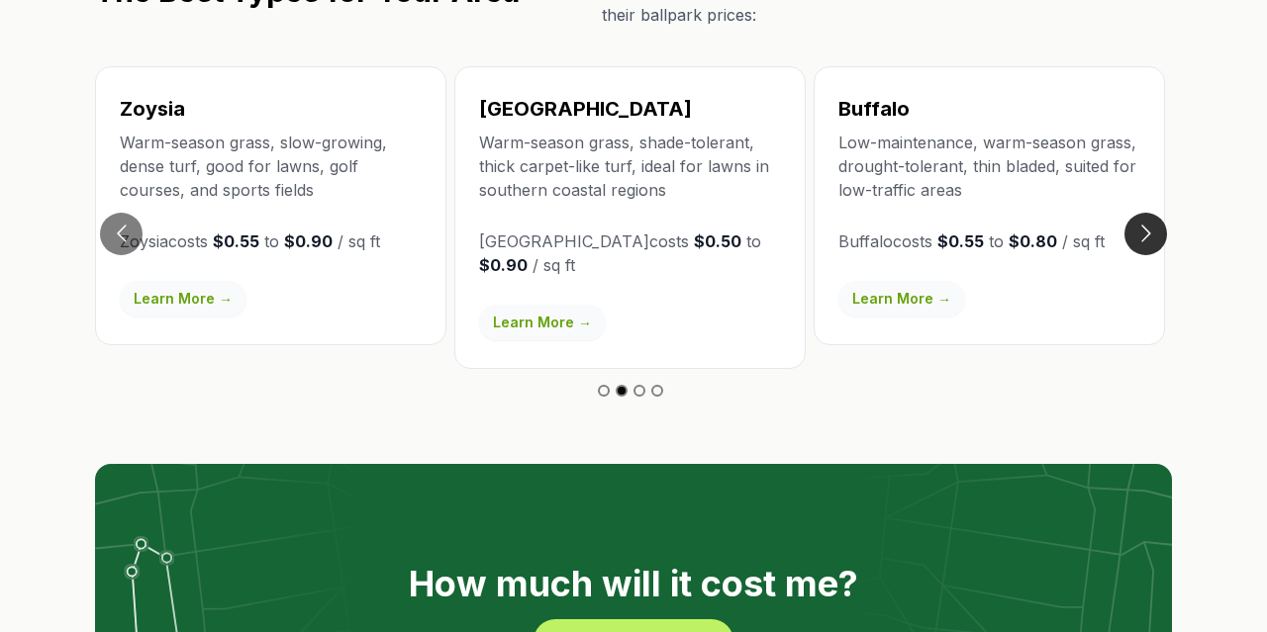
click at [1147, 213] on button "Go to next slide" at bounding box center [1145, 234] width 43 height 43
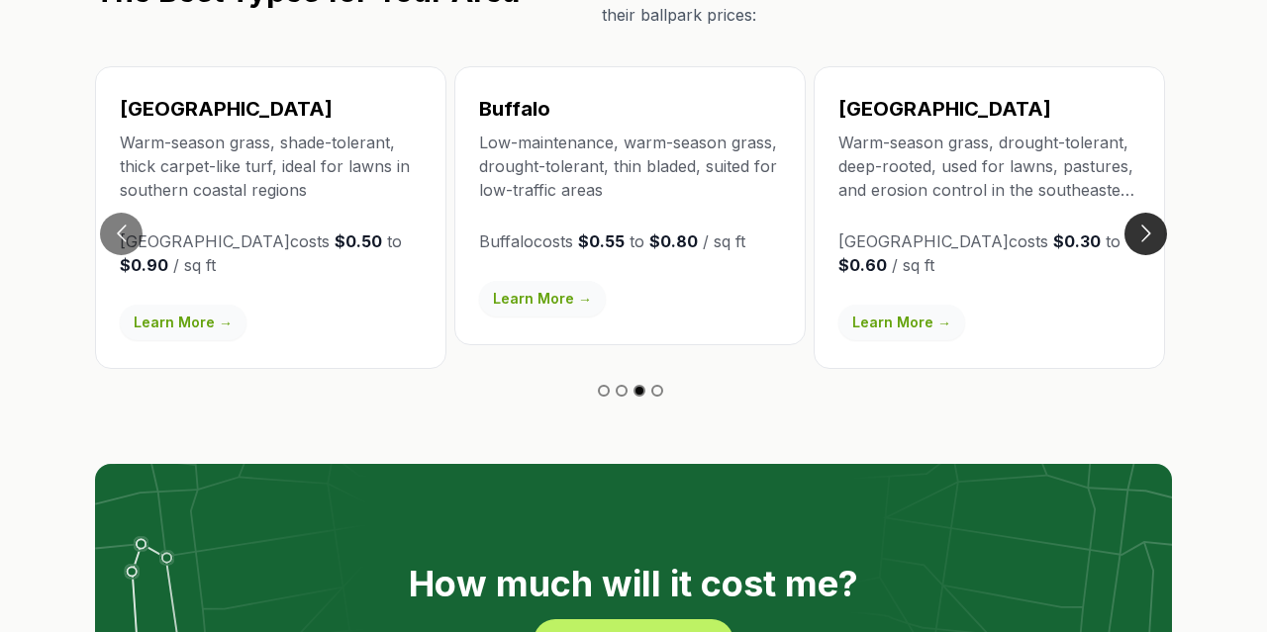
click at [1147, 213] on button "Go to next slide" at bounding box center [1145, 234] width 43 height 43
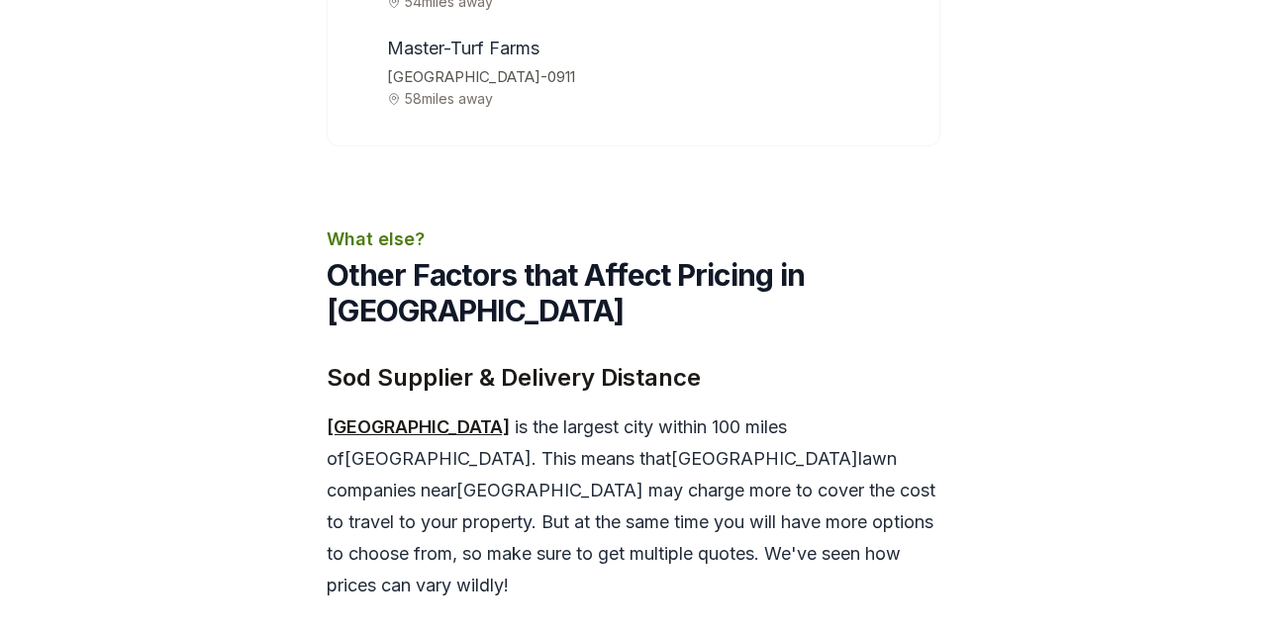
scroll to position [7209, 0]
